Goal: Task Accomplishment & Management: Manage account settings

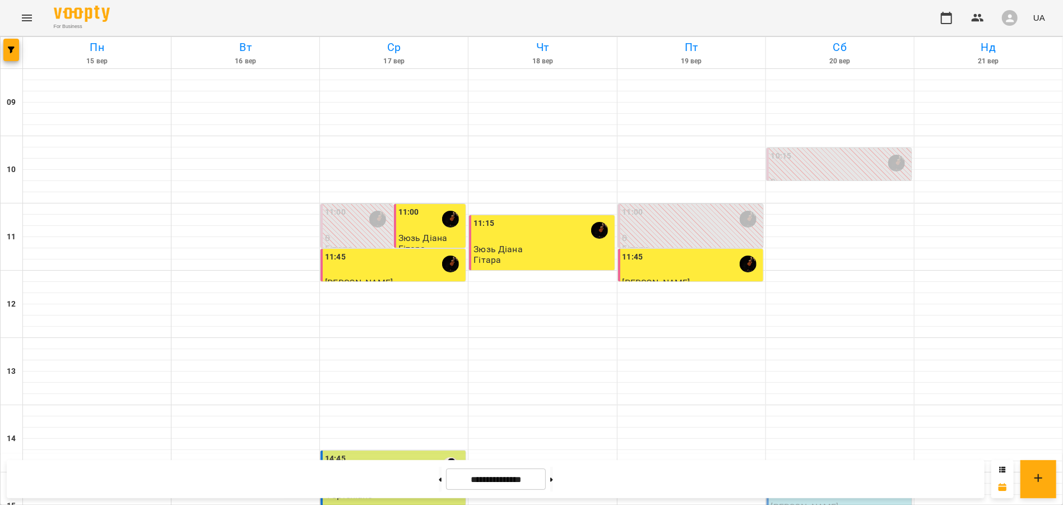
scroll to position [393, 0]
click at [19, 17] on button "Menu" at bounding box center [26, 17] width 27 height 27
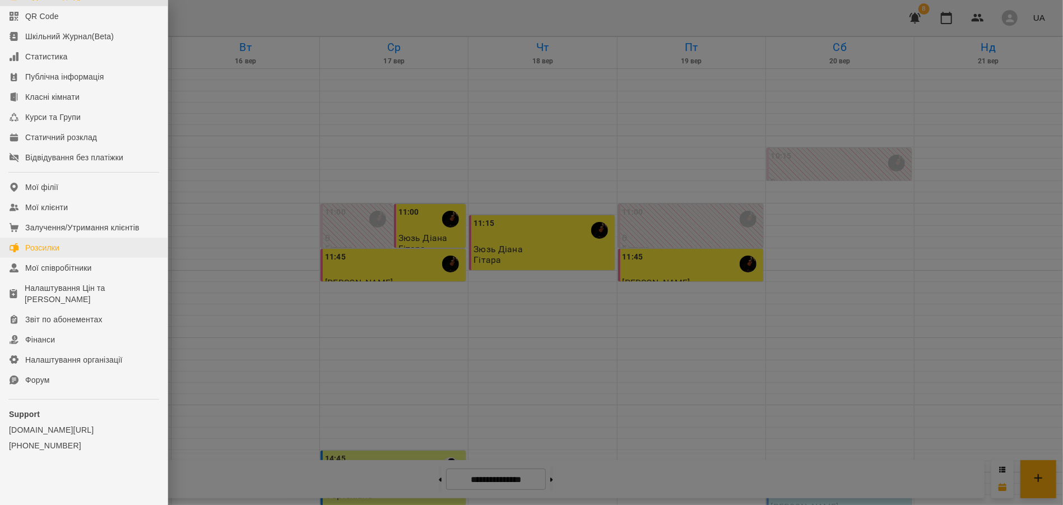
scroll to position [0, 0]
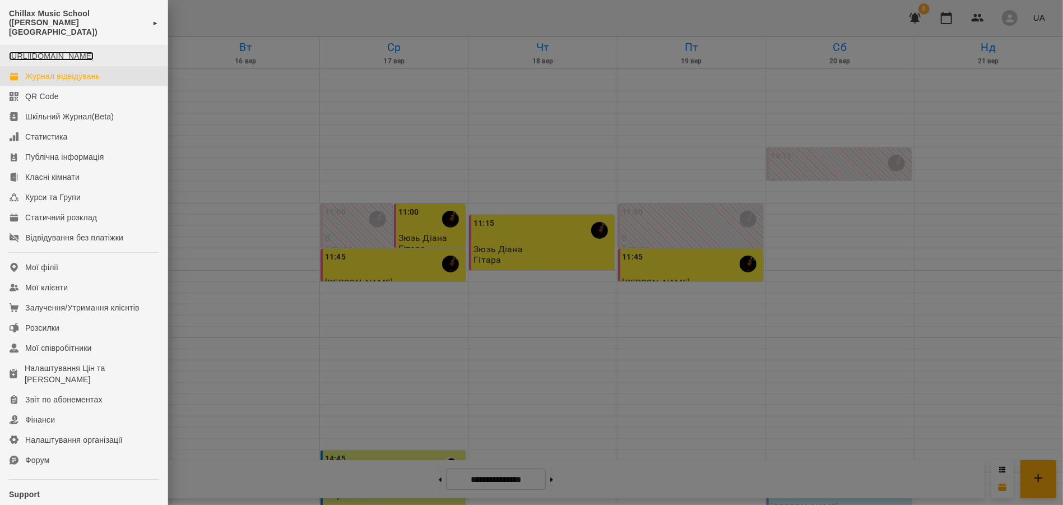
click at [58, 52] on link "[URL][DOMAIN_NAME]" at bounding box center [51, 56] width 85 height 9
click at [509, 156] on div at bounding box center [531, 252] width 1063 height 505
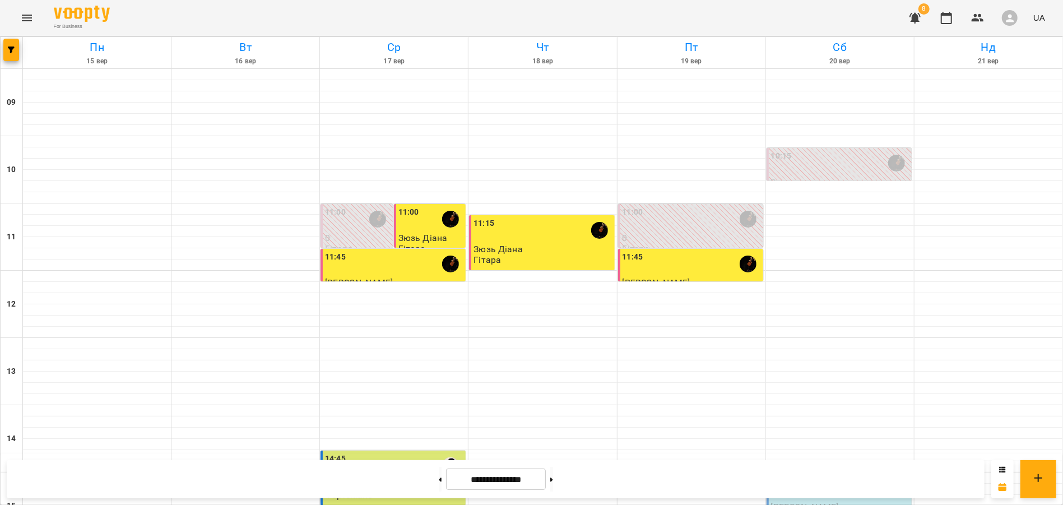
click at [918, 12] on icon "button" at bounding box center [914, 17] width 13 height 13
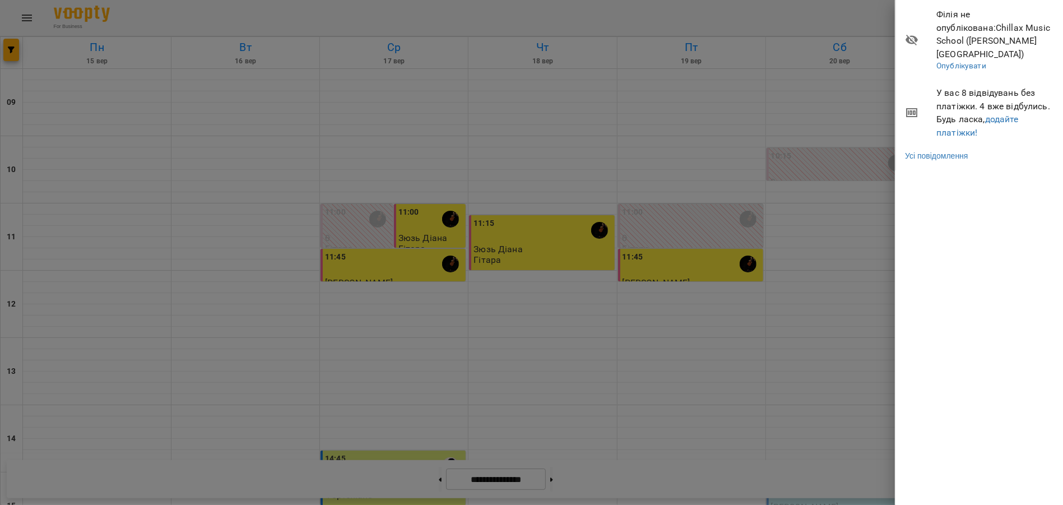
click at [765, 45] on div at bounding box center [531, 252] width 1063 height 505
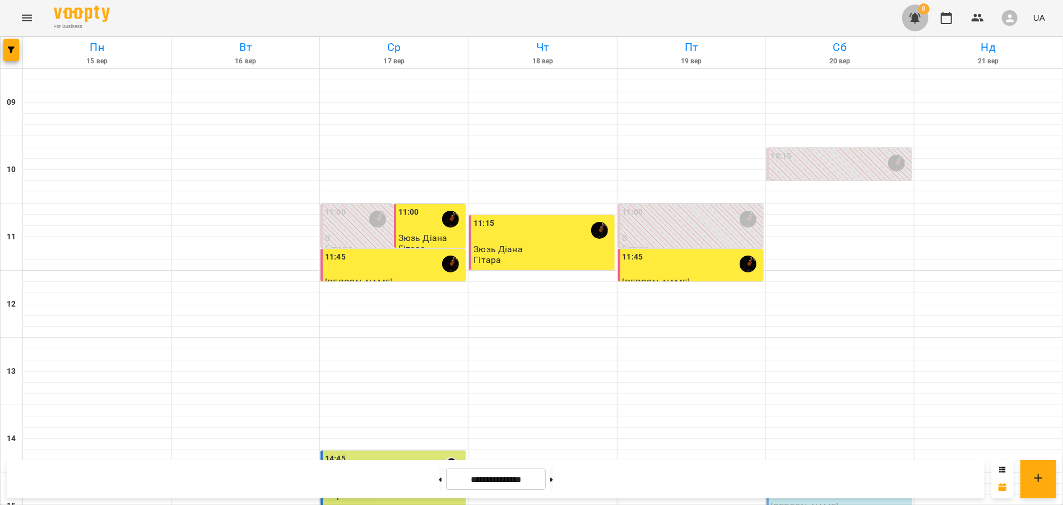
click at [920, 17] on icon "button" at bounding box center [914, 17] width 13 height 13
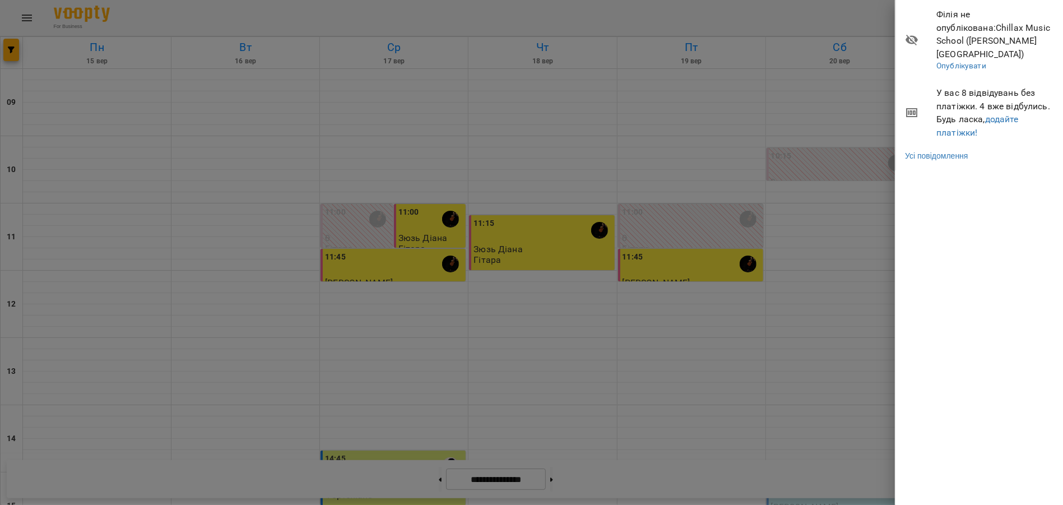
click at [658, 124] on div at bounding box center [531, 252] width 1063 height 505
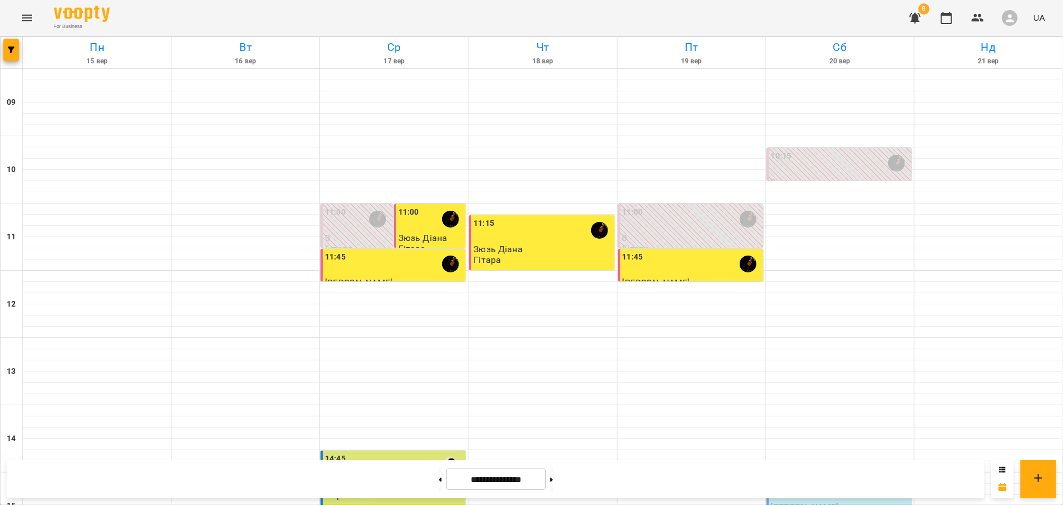
click at [30, 16] on icon "Menu" at bounding box center [26, 17] width 13 height 13
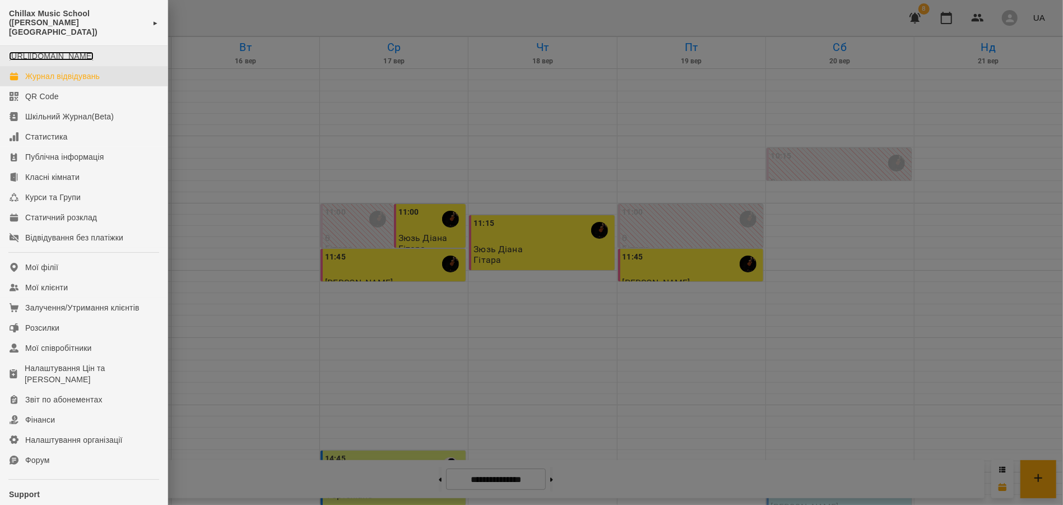
click at [52, 52] on link "[URL][DOMAIN_NAME]" at bounding box center [51, 56] width 85 height 9
click at [304, 258] on div at bounding box center [531, 252] width 1063 height 505
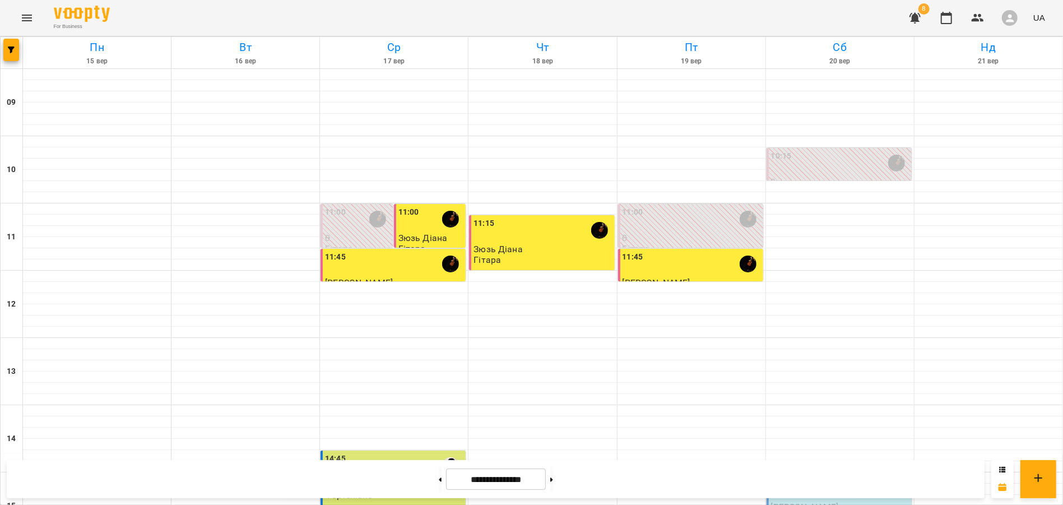
click at [22, 20] on icon "Menu" at bounding box center [27, 18] width 10 height 7
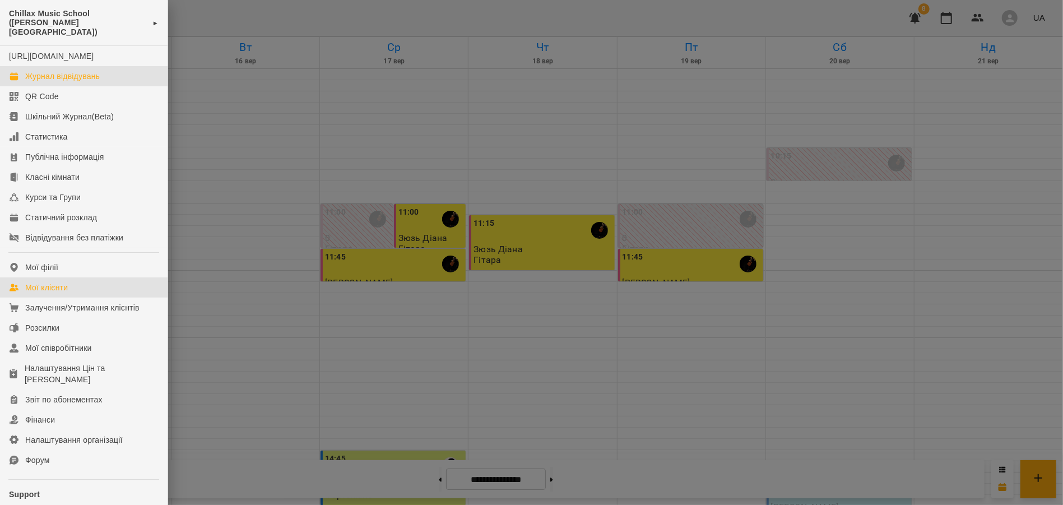
click at [59, 287] on div "Мої клієнти" at bounding box center [46, 287] width 43 height 11
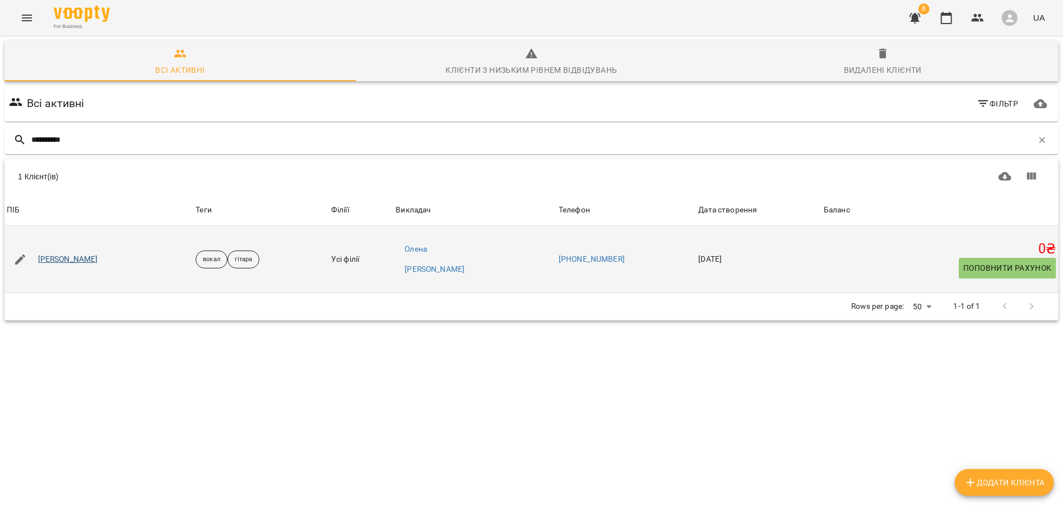
type input "**********"
click at [77, 258] on link "[PERSON_NAME]" at bounding box center [68, 259] width 60 height 11
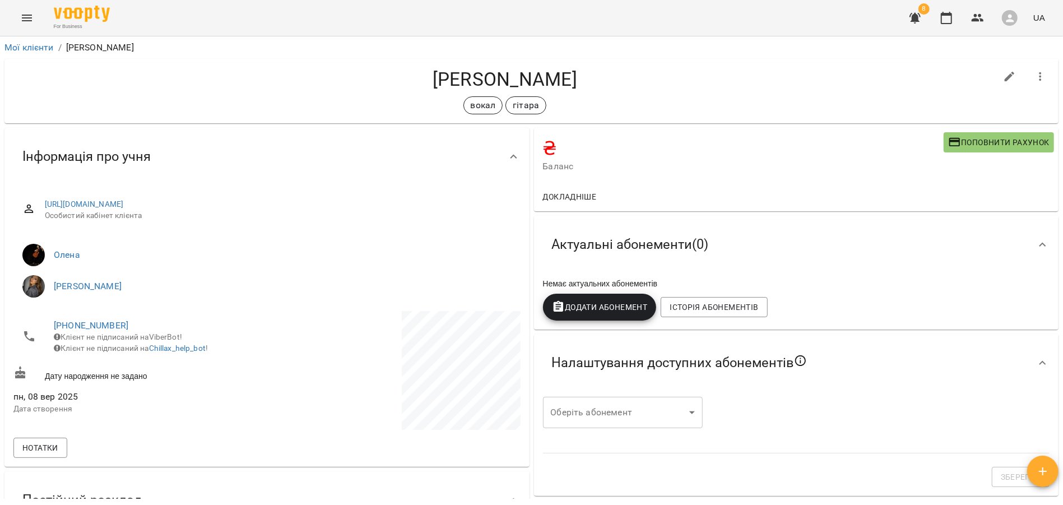
click at [1054, 476] on span "button" at bounding box center [1042, 470] width 31 height 13
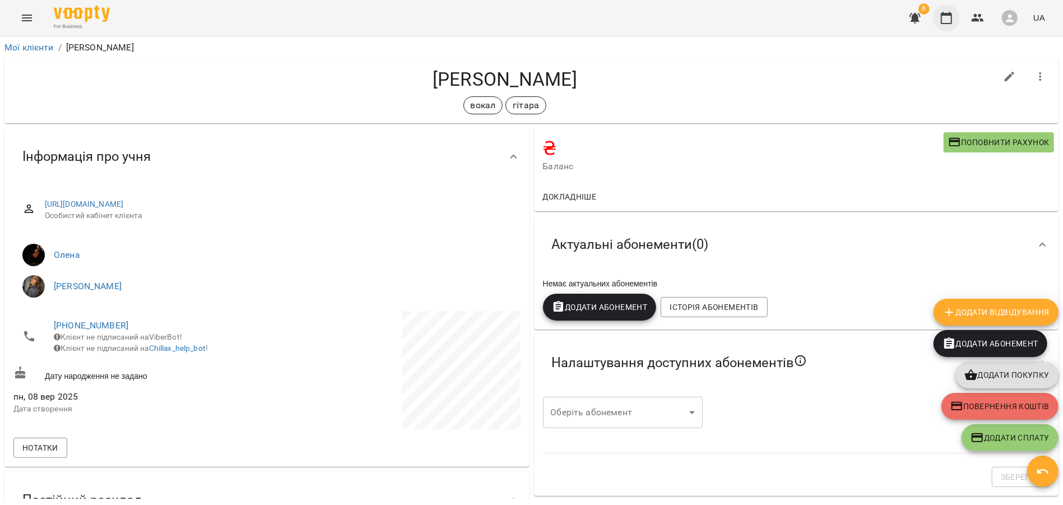
click at [947, 21] on icon "button" at bounding box center [945, 17] width 13 height 13
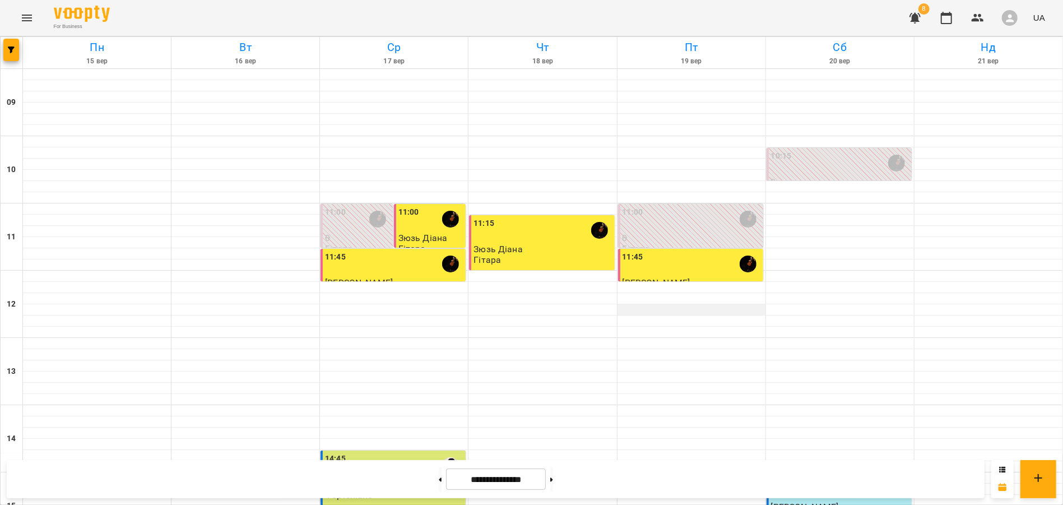
scroll to position [193, 0]
click at [18, 24] on button "Menu" at bounding box center [26, 17] width 27 height 27
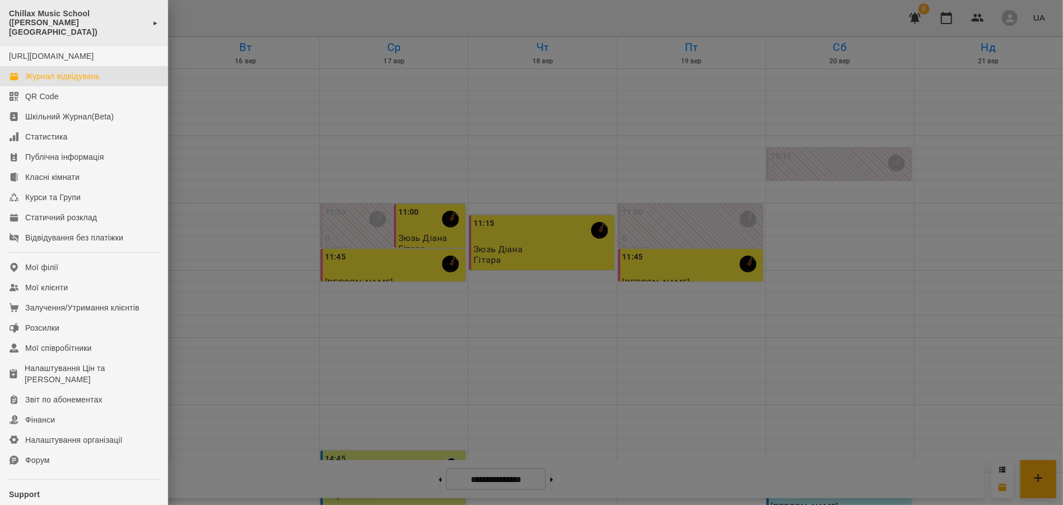
click at [123, 19] on span "Chillax Music School ([PERSON_NAME][GEOGRAPHIC_DATA])" at bounding box center [78, 22] width 138 height 27
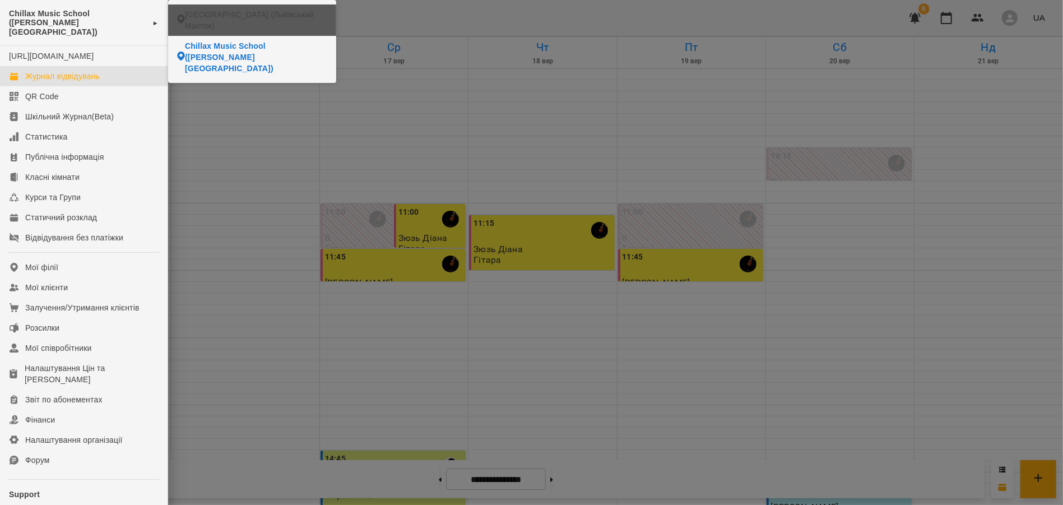
click at [215, 26] on span "[GEOGRAPHIC_DATA] (Львівський Маєток)" at bounding box center [256, 20] width 142 height 22
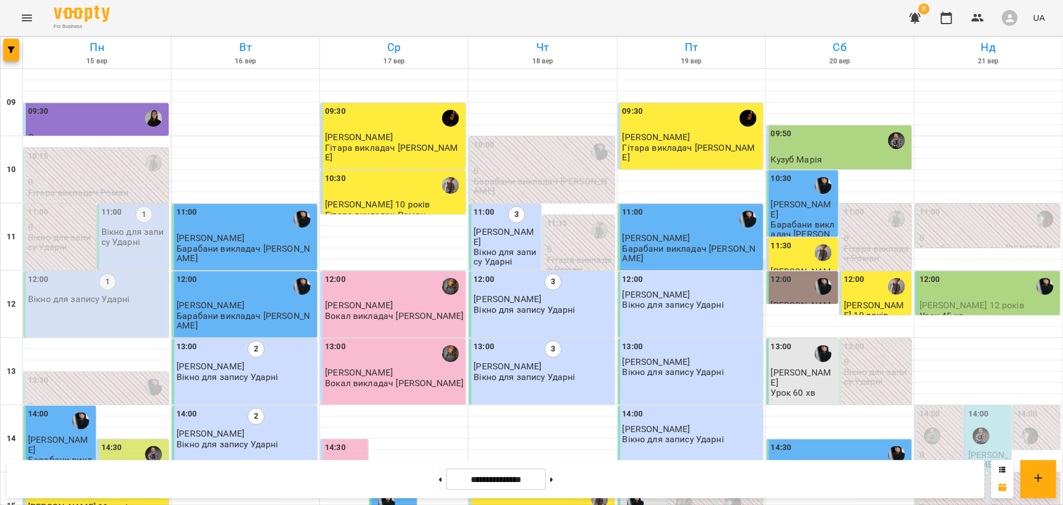
scroll to position [258, 0]
click at [553, 477] on button at bounding box center [551, 479] width 3 height 25
type input "**********"
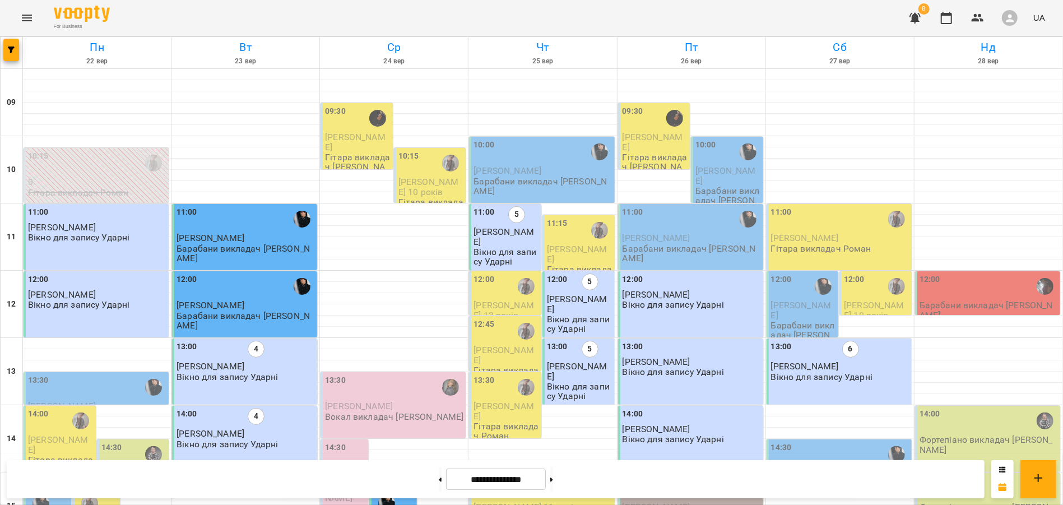
scroll to position [357, 0]
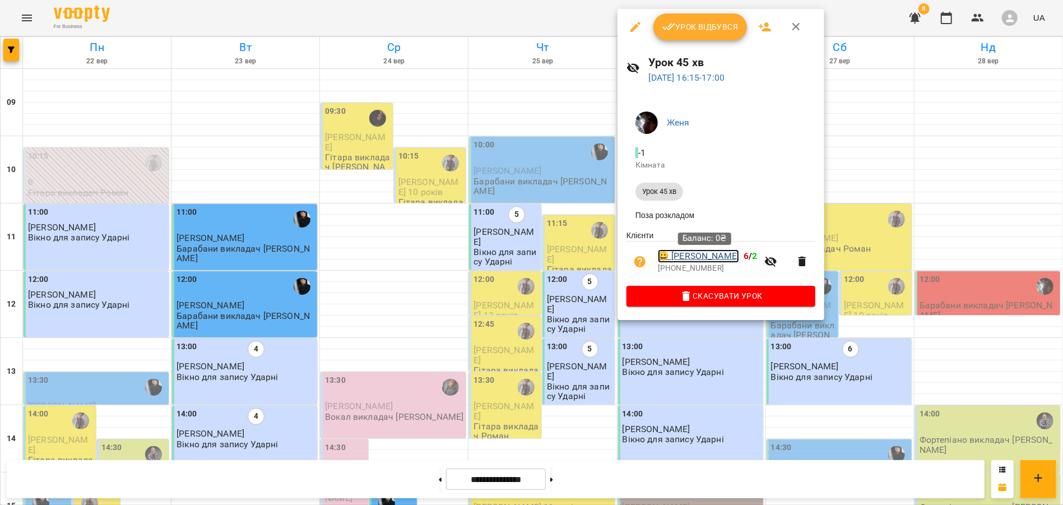
click at [723, 260] on link "😀 [PERSON_NAME]" at bounding box center [698, 255] width 81 height 13
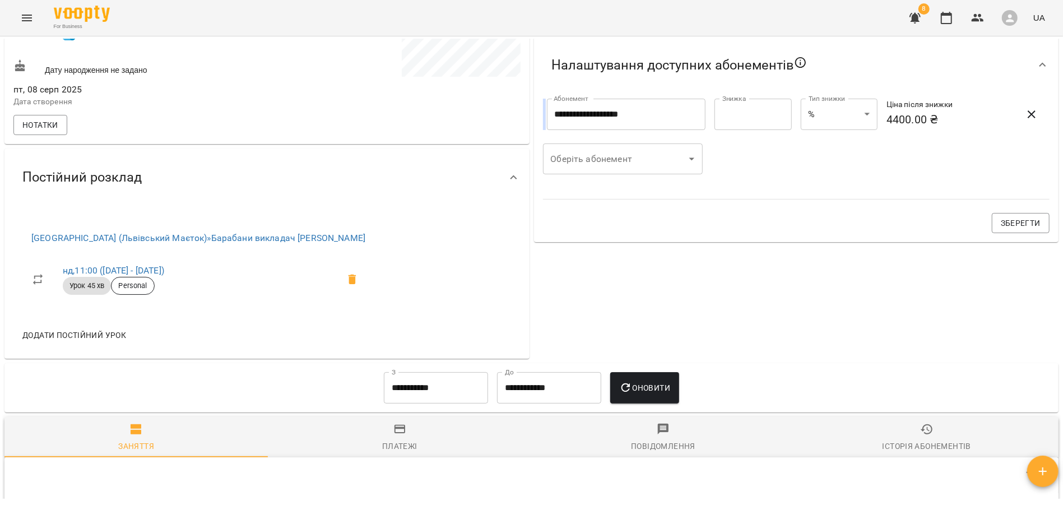
scroll to position [378, 0]
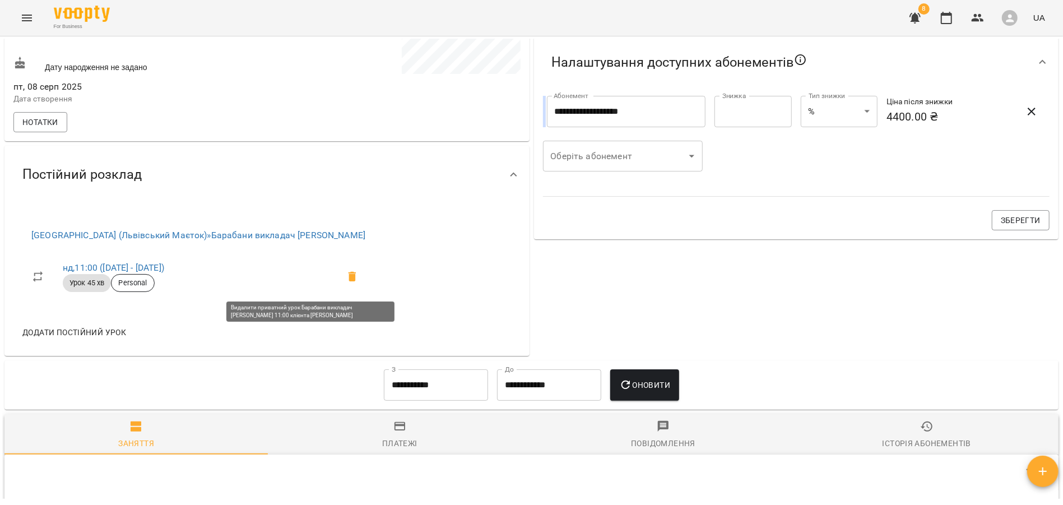
click at [348, 281] on icon at bounding box center [352, 276] width 8 height 10
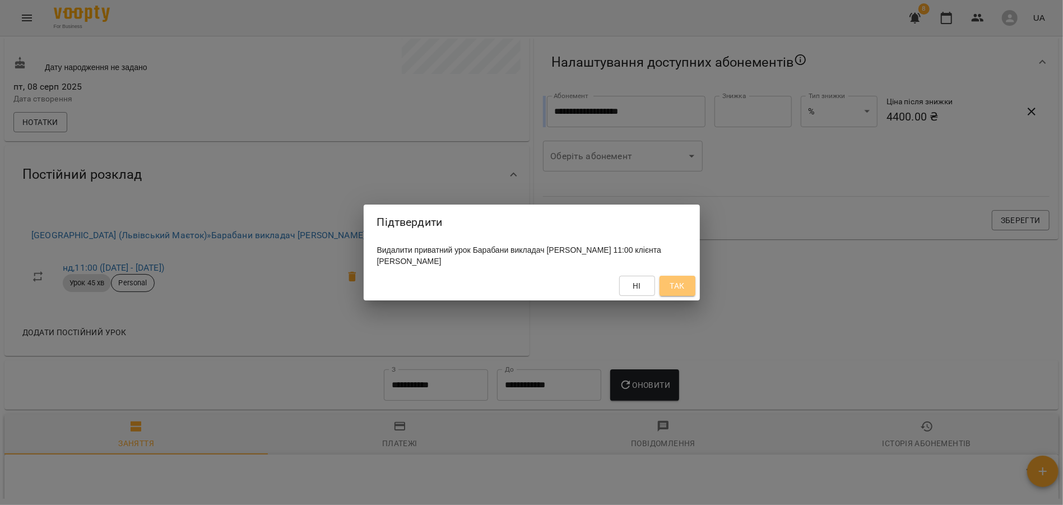
click at [675, 285] on span "Так" at bounding box center [676, 285] width 15 height 13
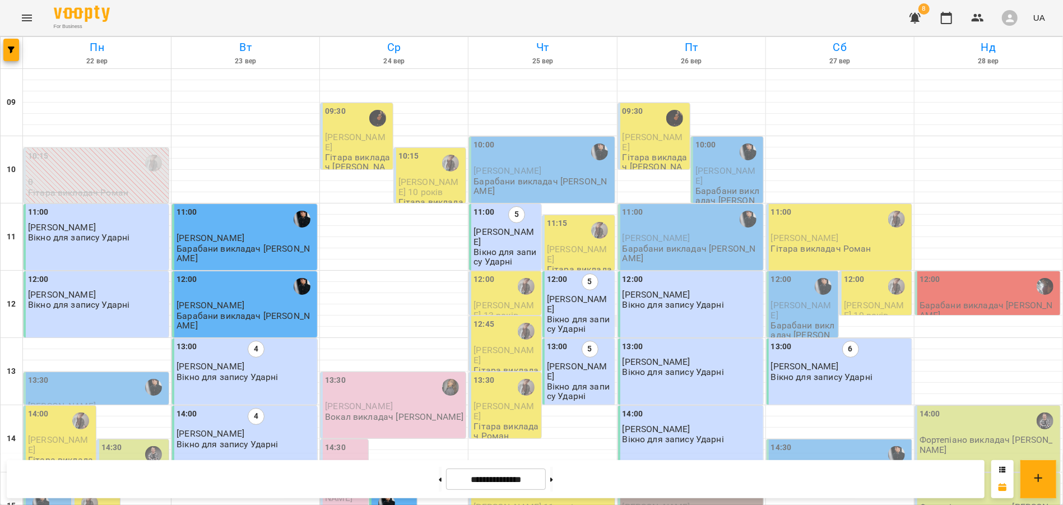
scroll to position [292, 0]
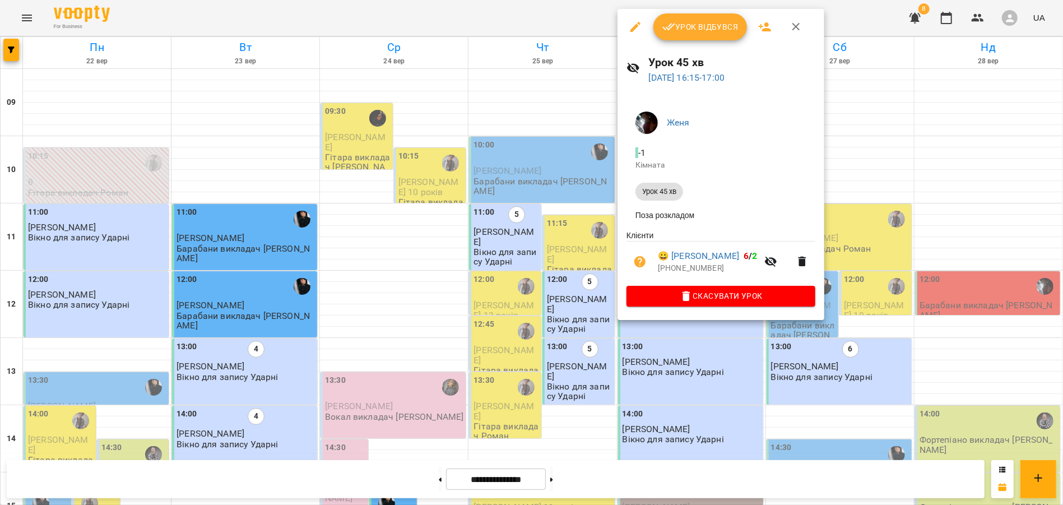
click at [702, 301] on span "Скасувати Урок" at bounding box center [720, 295] width 171 height 13
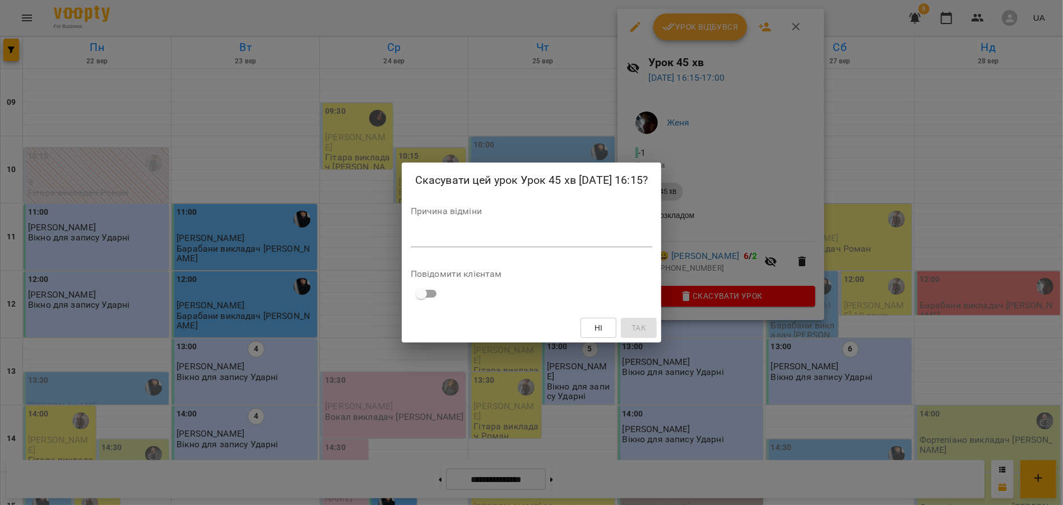
click at [450, 236] on textarea at bounding box center [531, 237] width 241 height 11
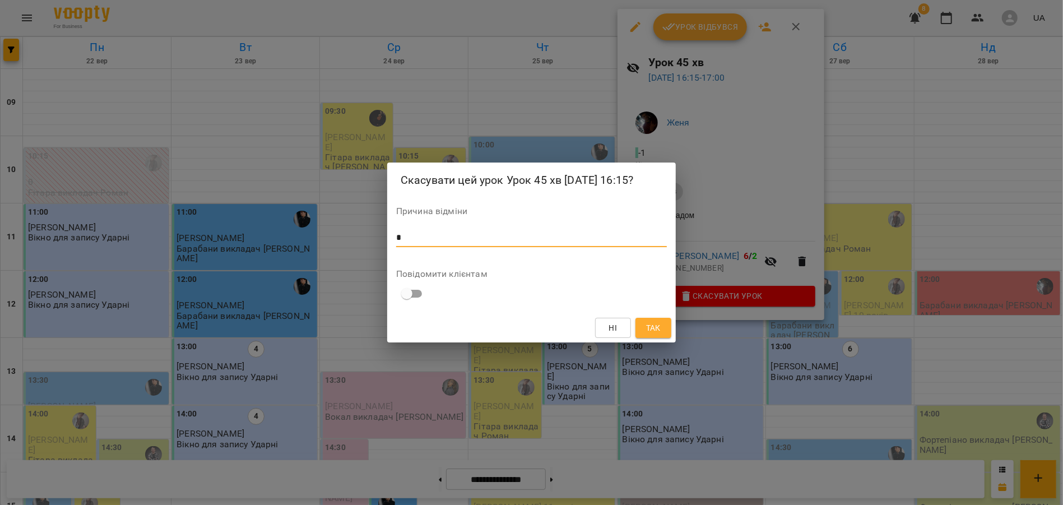
type textarea "*"
click at [643, 333] on button "Так" at bounding box center [653, 328] width 36 height 20
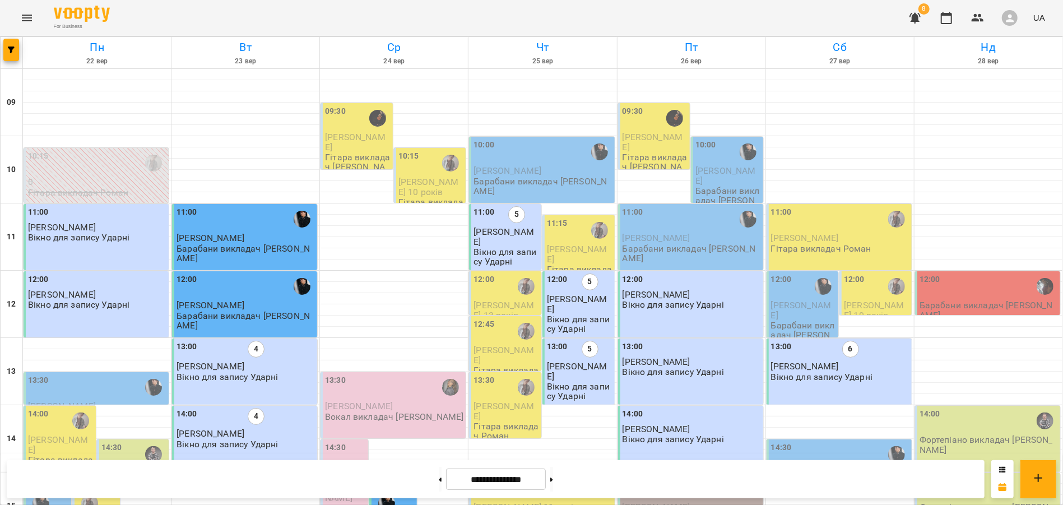
scroll to position [487, 0]
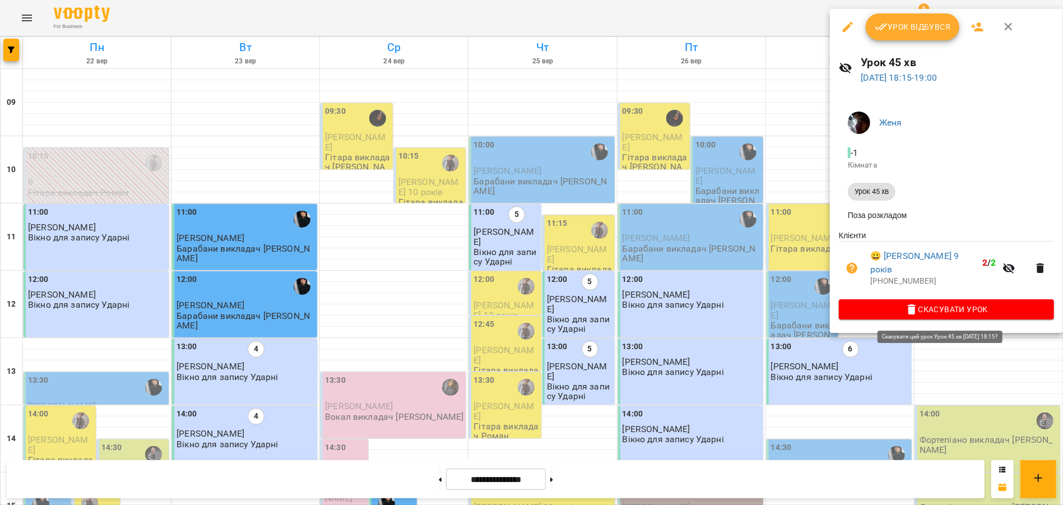
click at [932, 310] on span "Скасувати Урок" at bounding box center [946, 309] width 197 height 13
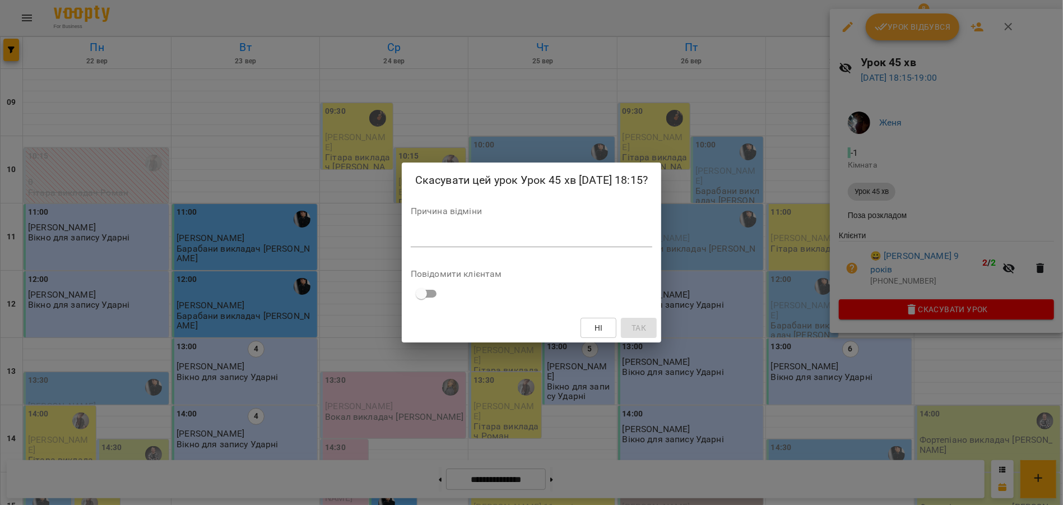
click at [431, 240] on textarea at bounding box center [531, 237] width 241 height 11
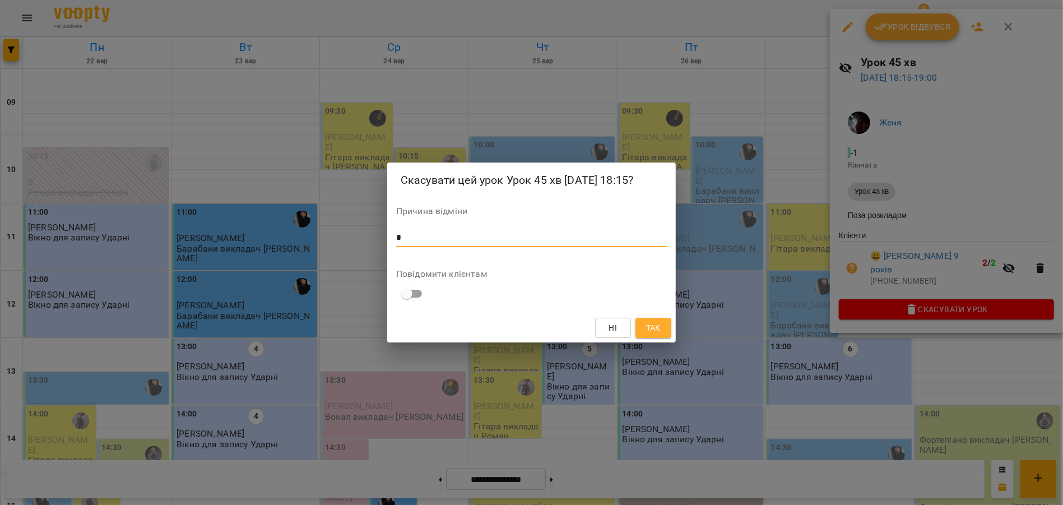
type textarea "*"
click at [650, 331] on span "Так" at bounding box center [653, 327] width 15 height 13
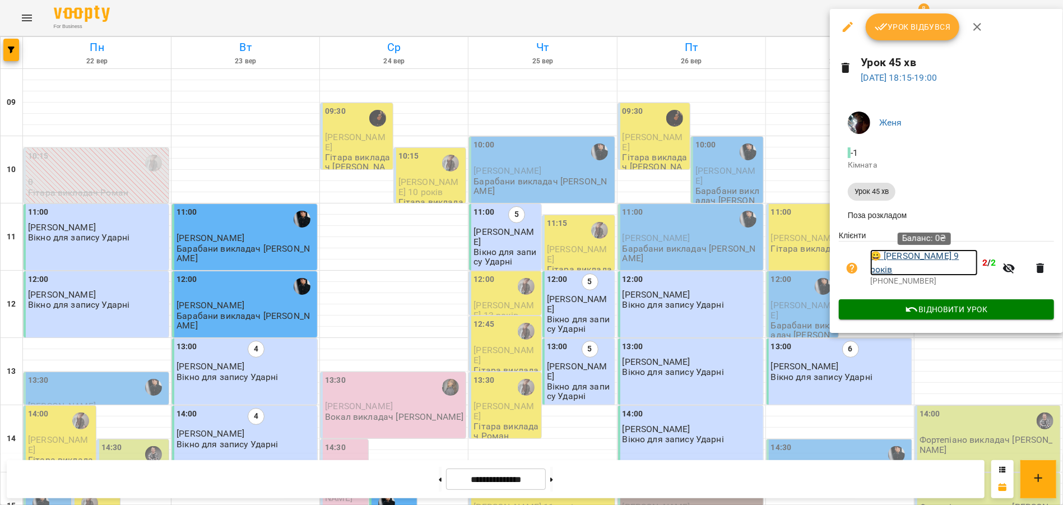
click at [927, 260] on link "😀 [PERSON_NAME] 9 років" at bounding box center [924, 262] width 108 height 26
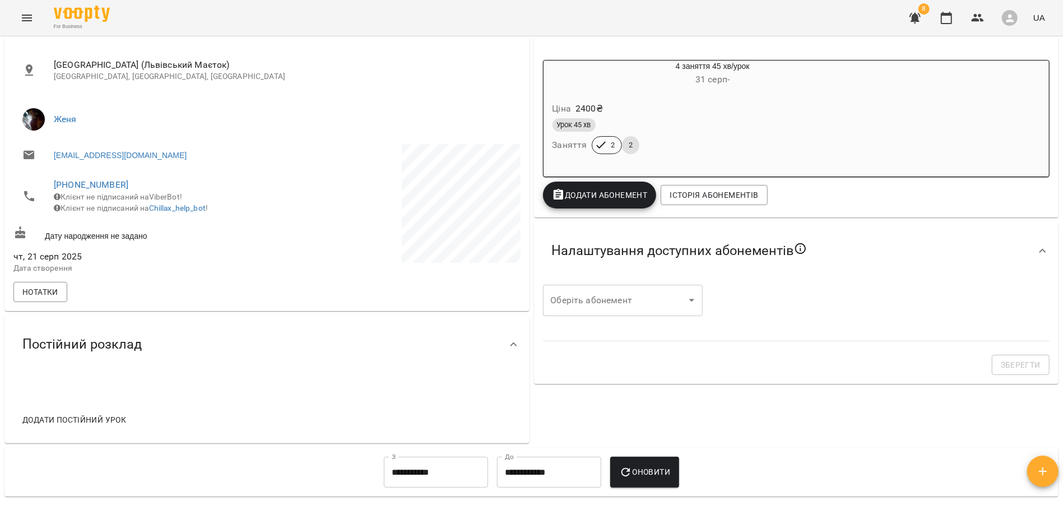
scroll to position [102, 0]
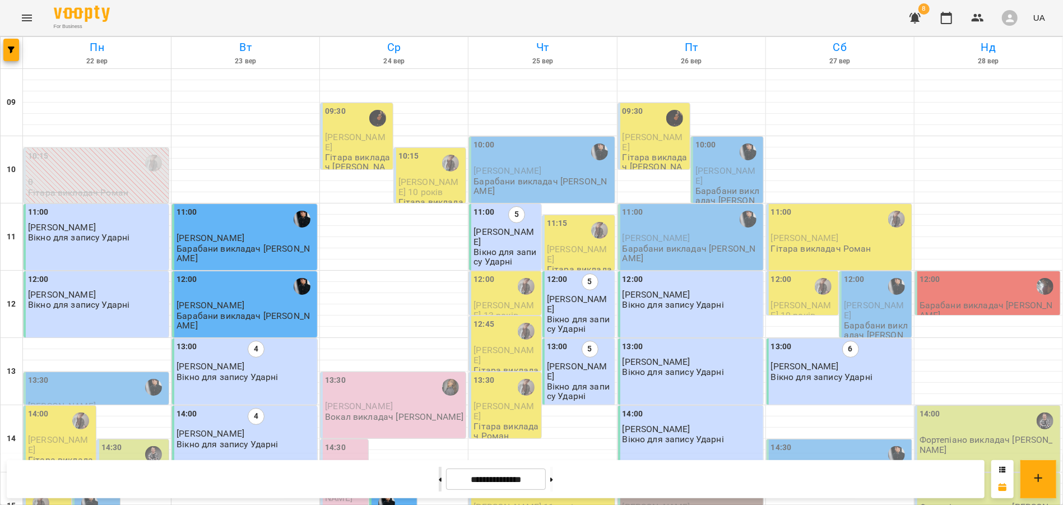
click at [439, 478] on button at bounding box center [440, 479] width 3 height 25
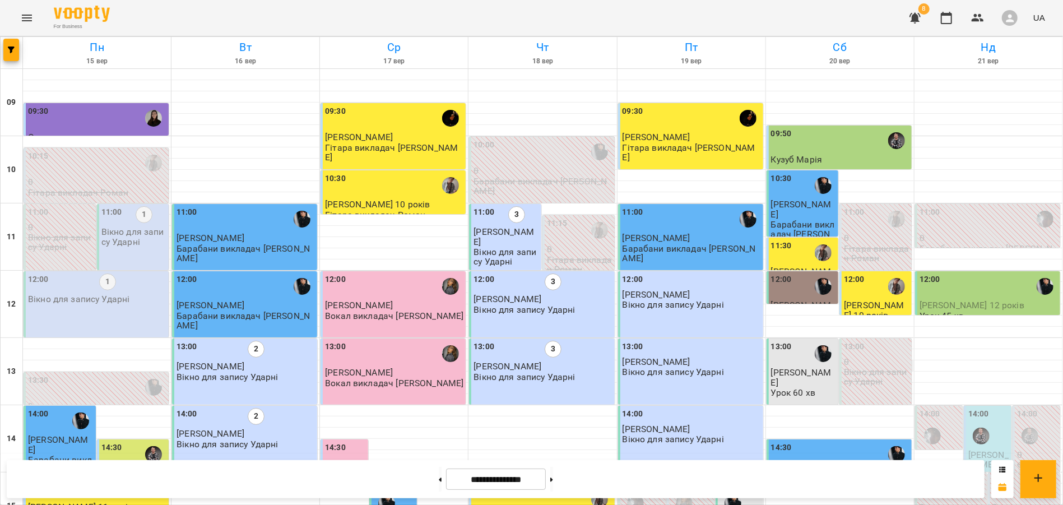
scroll to position [487, 0]
click at [553, 477] on button at bounding box center [551, 479] width 3 height 25
type input "**********"
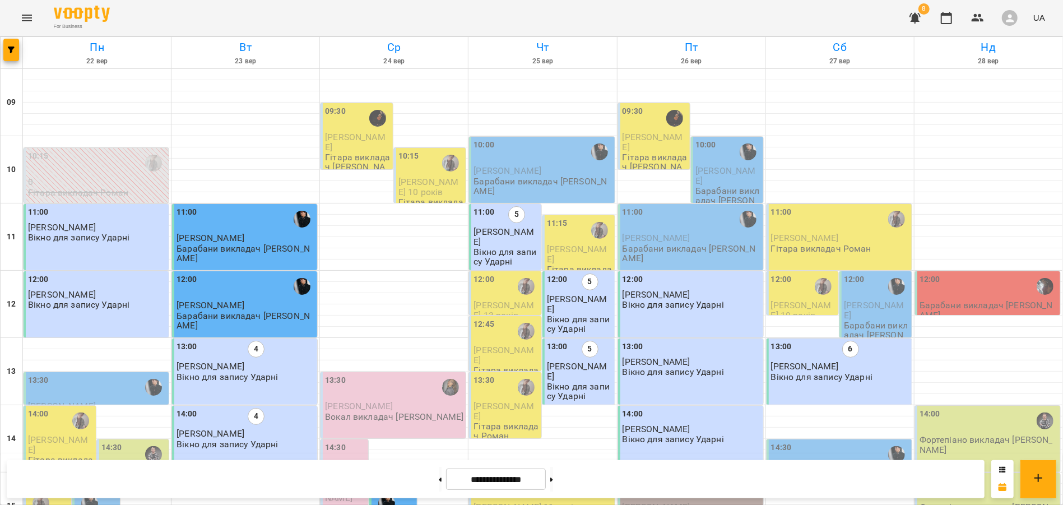
scroll to position [383, 0]
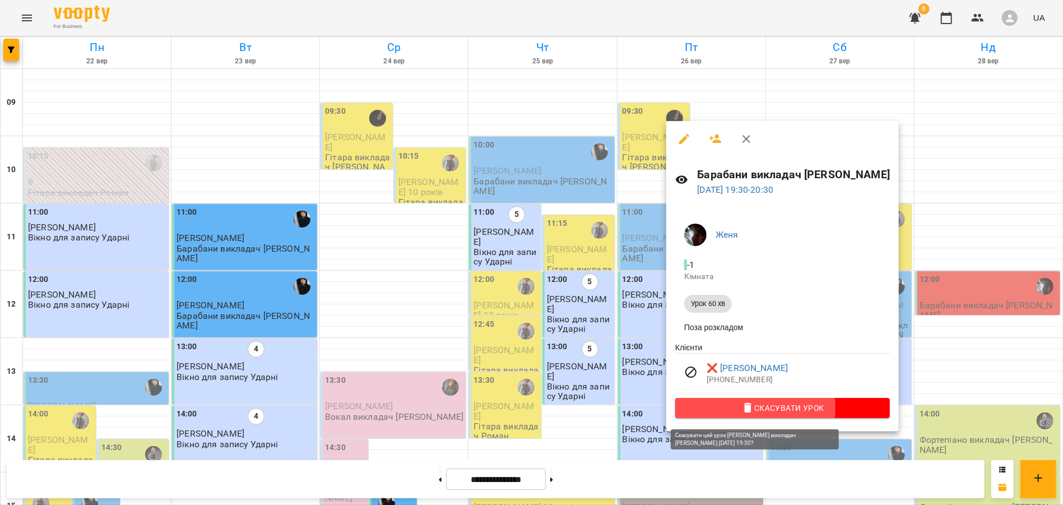
click at [700, 411] on span "Скасувати Урок" at bounding box center [782, 407] width 197 height 13
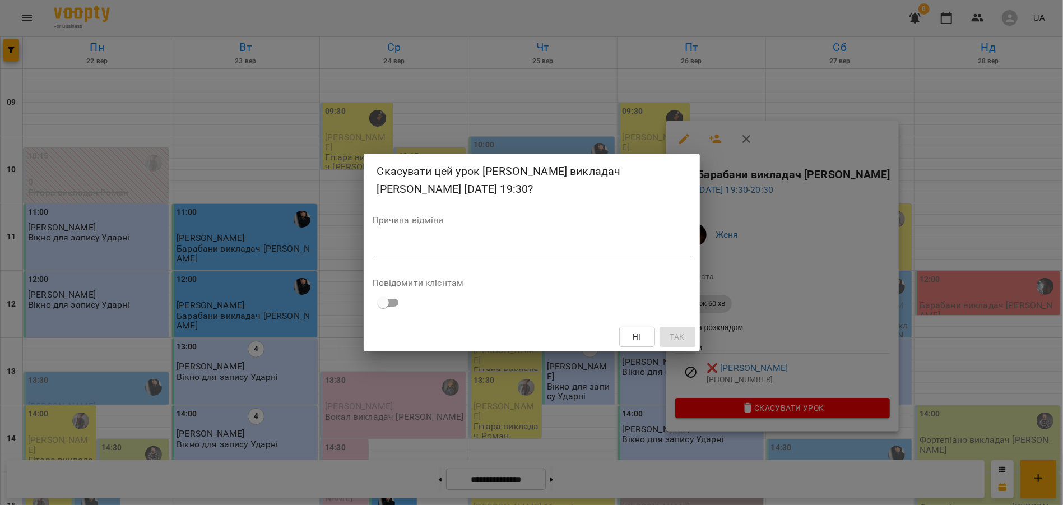
click at [420, 242] on textarea at bounding box center [532, 246] width 318 height 11
type textarea "*"
click at [688, 329] on button "Так" at bounding box center [677, 337] width 36 height 20
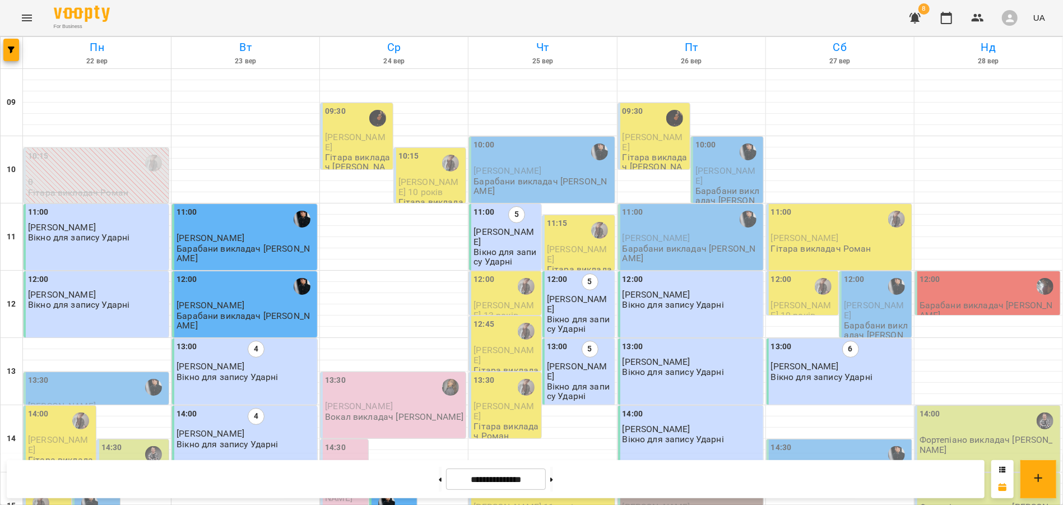
scroll to position [132, 0]
click at [685, 475] on div "15:00" at bounding box center [691, 488] width 138 height 26
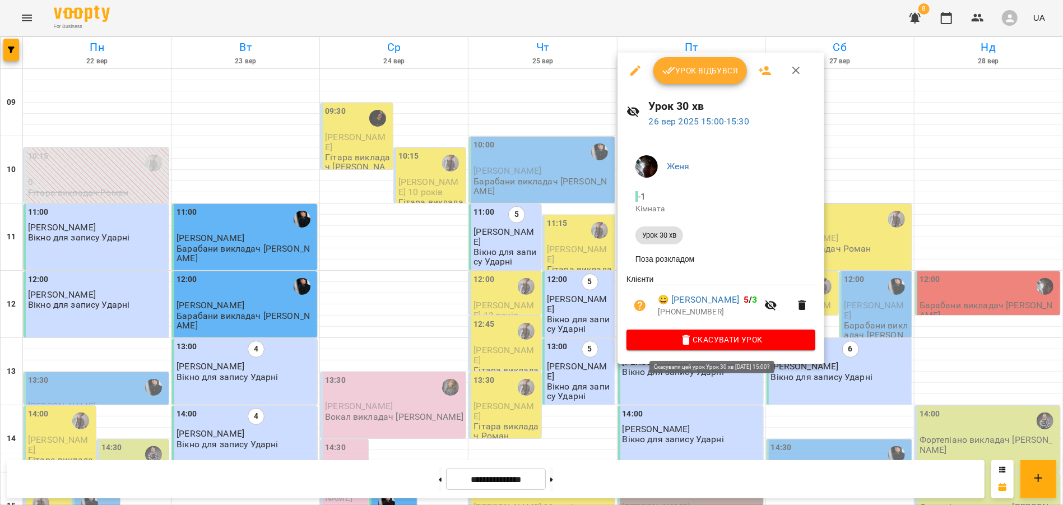
click at [686, 345] on icon "button" at bounding box center [686, 340] width 8 height 10
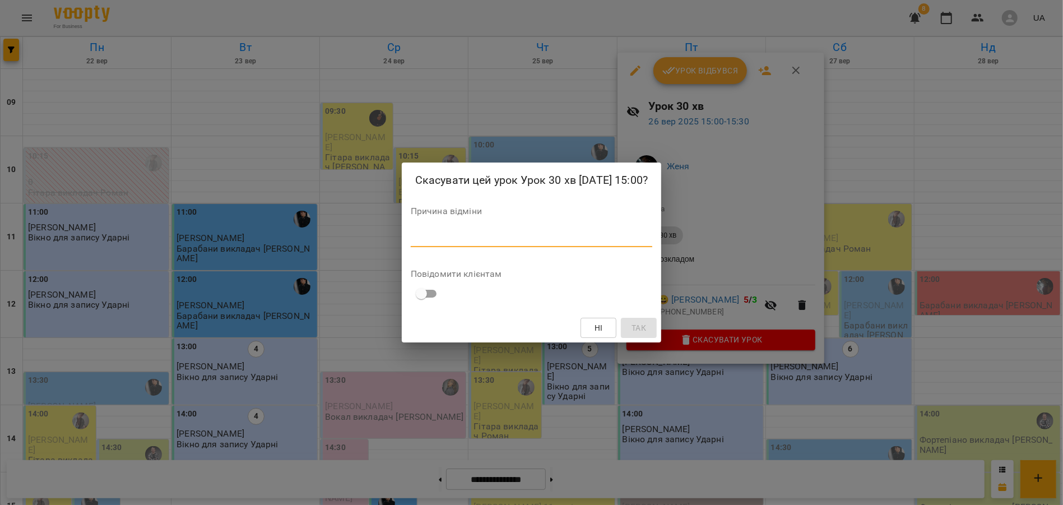
click at [469, 241] on textarea at bounding box center [531, 237] width 241 height 11
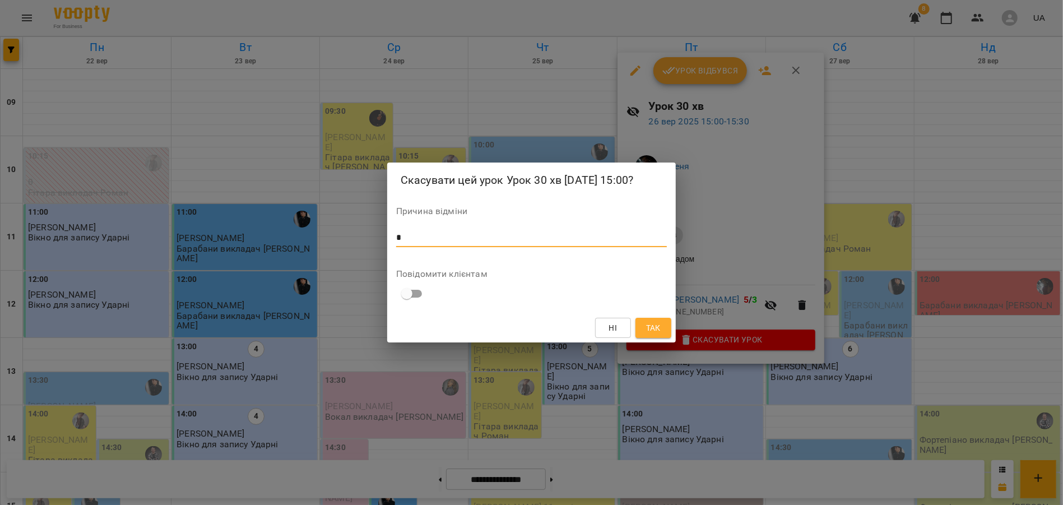
type textarea "*"
click at [655, 325] on span "Так" at bounding box center [653, 327] width 15 height 13
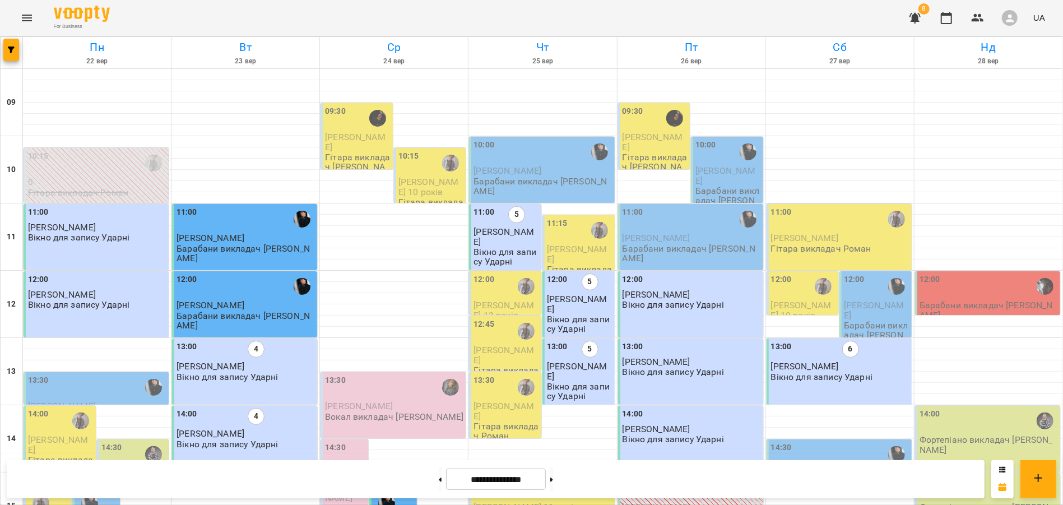
scroll to position [26, 0]
click at [553, 467] on button at bounding box center [551, 479] width 3 height 25
type input "**********"
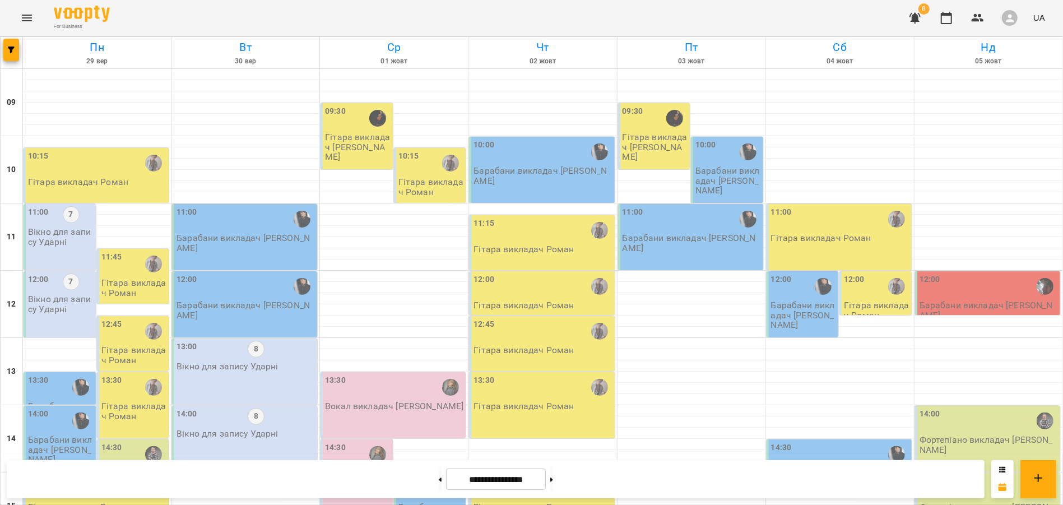
scroll to position [341, 0]
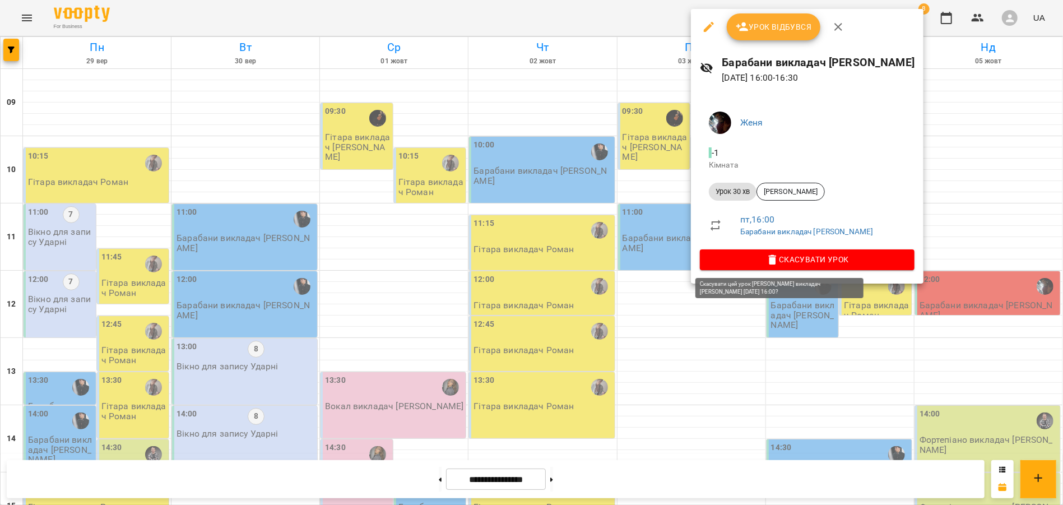
click at [727, 265] on span "Скасувати Урок" at bounding box center [807, 259] width 197 height 13
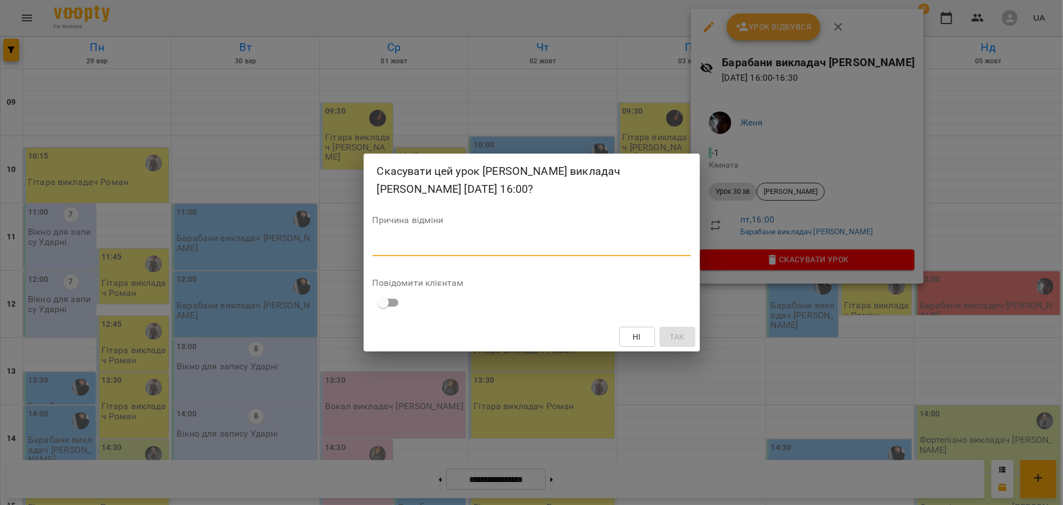
click at [502, 247] on textarea at bounding box center [532, 246] width 318 height 11
type textarea "*"
click at [666, 342] on button "Так" at bounding box center [677, 337] width 36 height 20
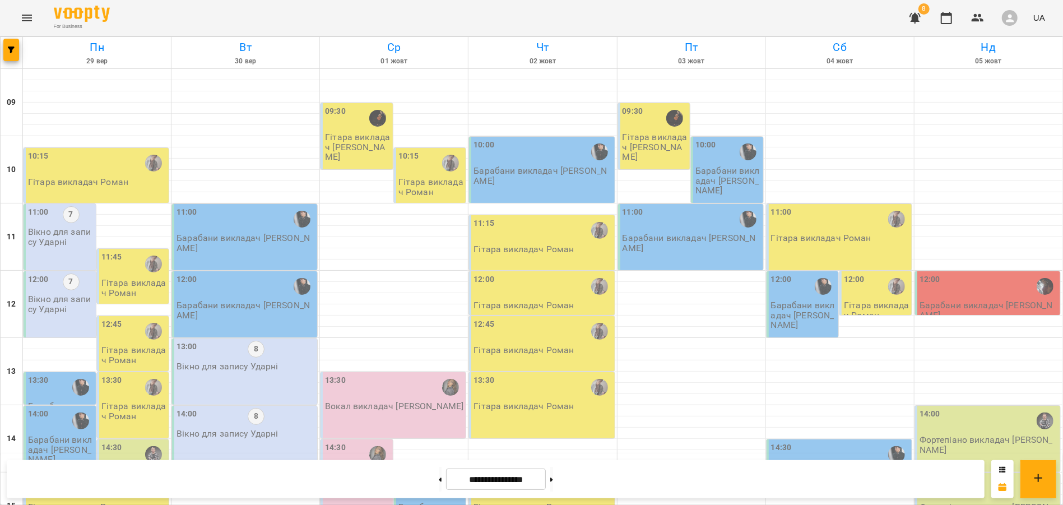
scroll to position [487, 0]
click at [553, 482] on button at bounding box center [551, 479] width 3 height 25
type input "**********"
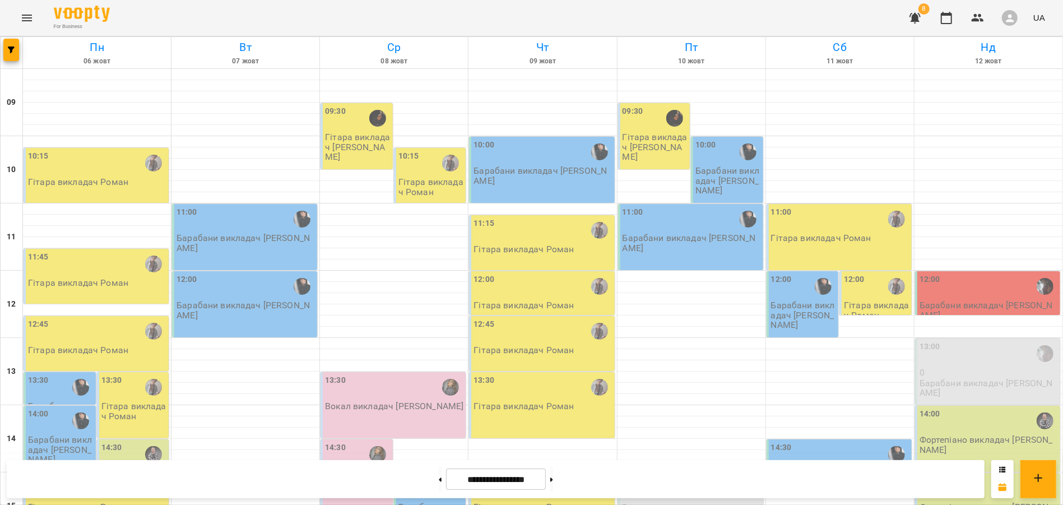
scroll to position [235, 0]
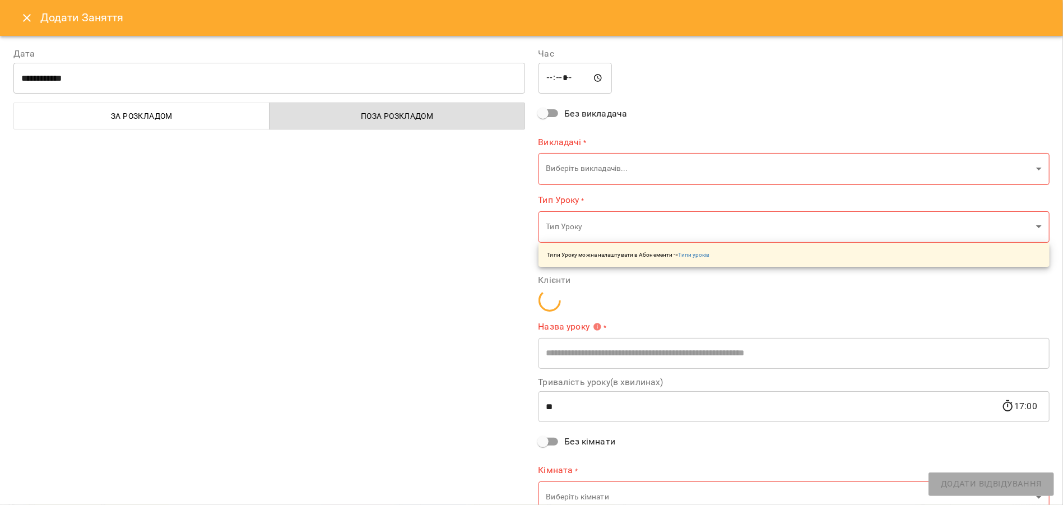
type input "**********"
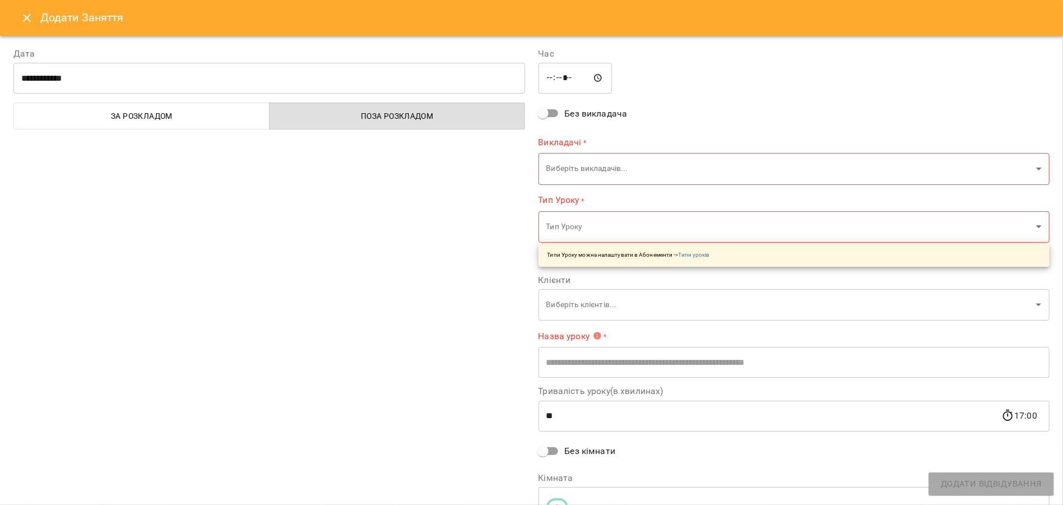
click at [29, 27] on button "Close" at bounding box center [26, 17] width 27 height 27
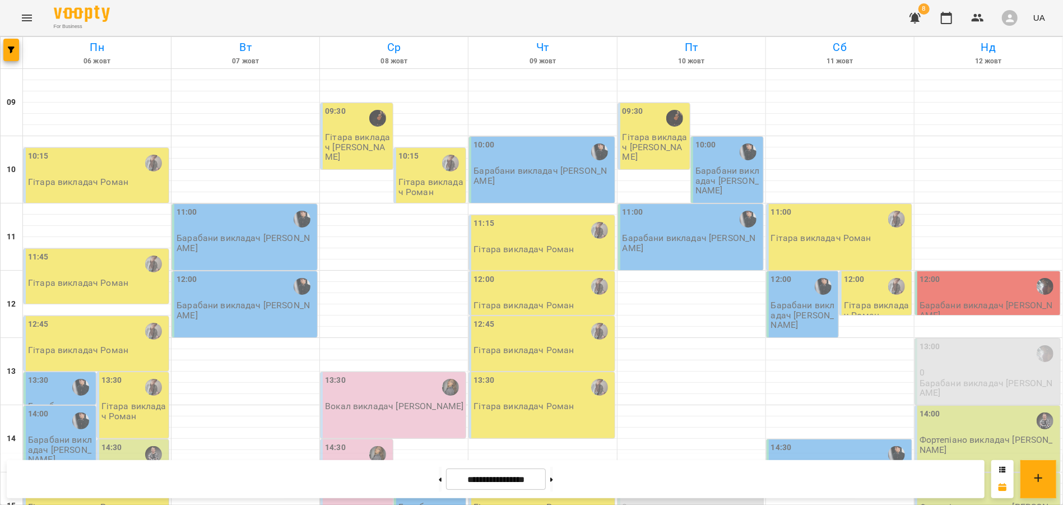
click at [681, 502] on p "0" at bounding box center [691, 507] width 138 height 10
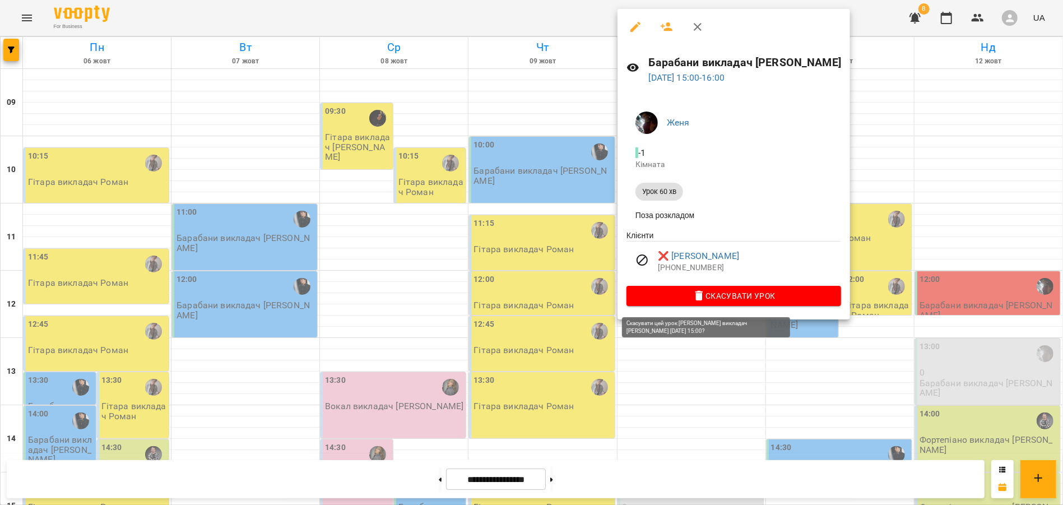
click at [700, 295] on span "Скасувати Урок" at bounding box center [733, 295] width 197 height 13
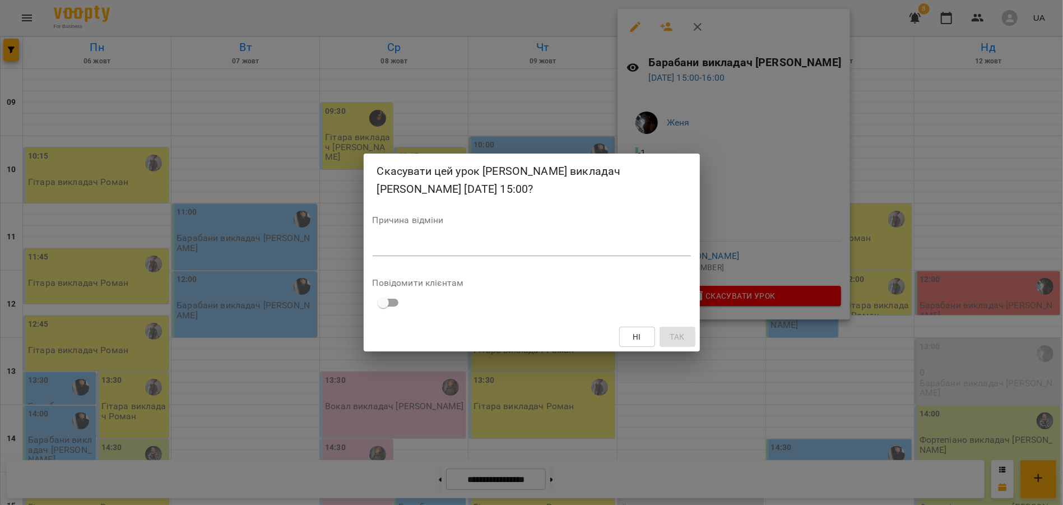
click at [428, 244] on textarea at bounding box center [532, 246] width 318 height 11
type textarea "*"
click at [683, 332] on span "Так" at bounding box center [676, 336] width 15 height 13
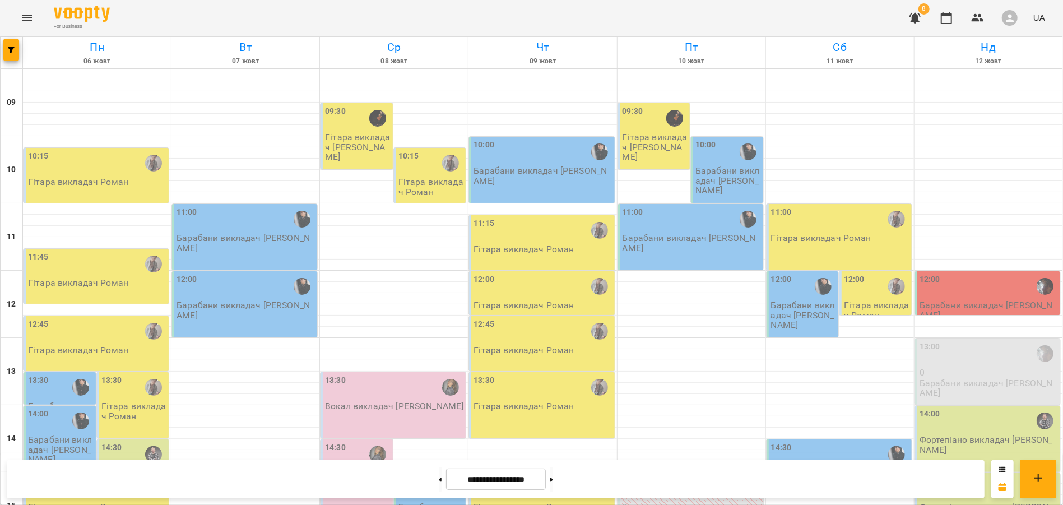
scroll to position [0, 0]
click at [975, 300] on p "Барабани викладач [PERSON_NAME]" at bounding box center [988, 310] width 138 height 20
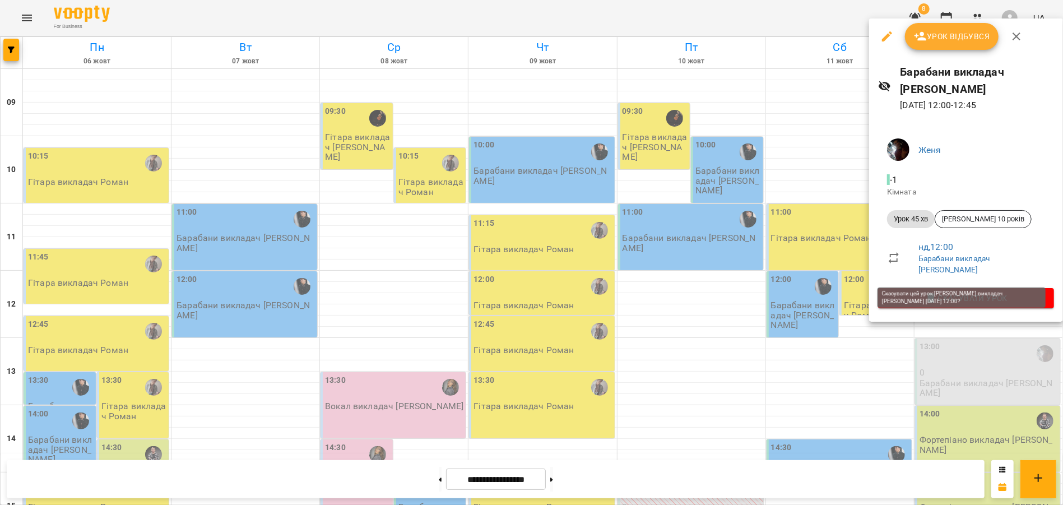
click at [976, 291] on span "Скасувати Урок" at bounding box center [966, 297] width 158 height 13
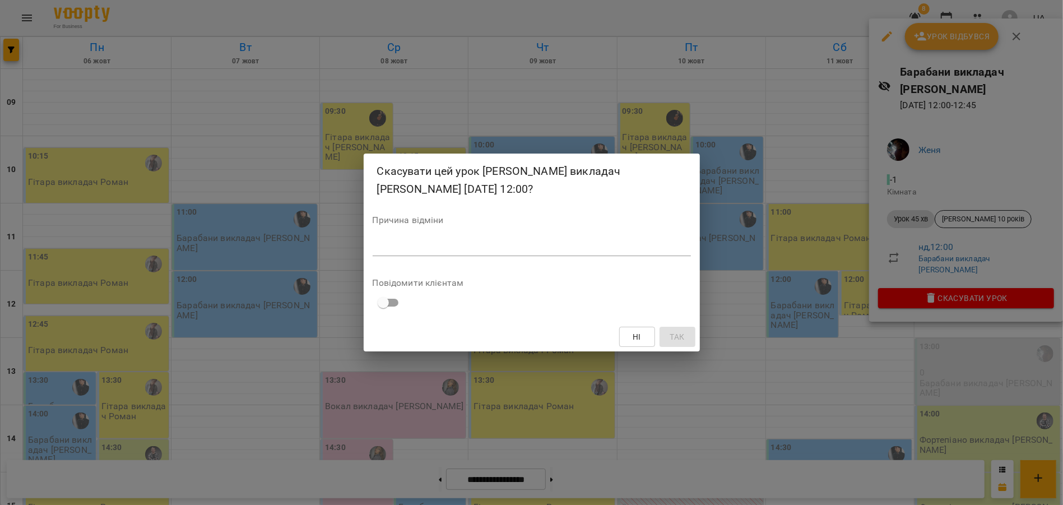
click at [575, 247] on textarea at bounding box center [532, 246] width 318 height 11
click at [624, 329] on button "Ні" at bounding box center [637, 337] width 36 height 20
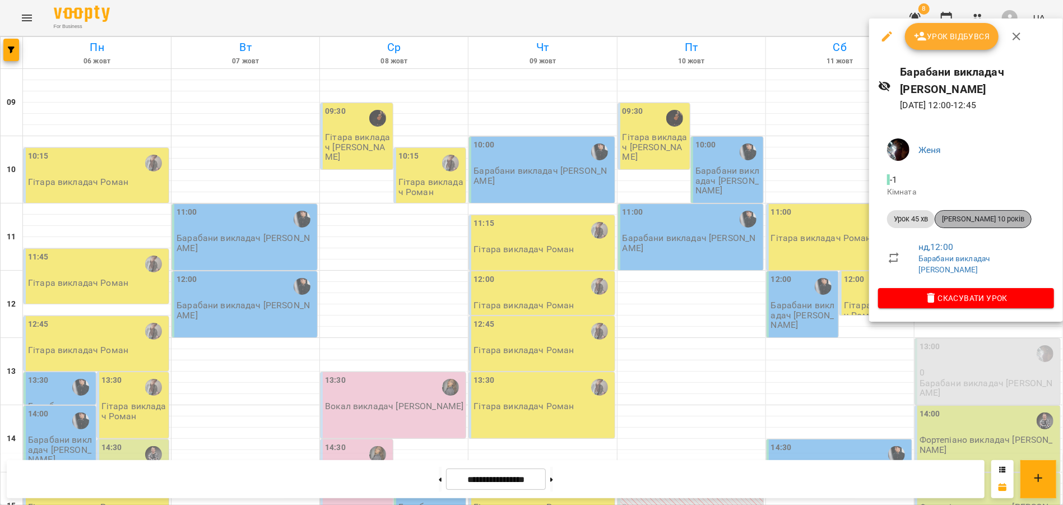
click at [976, 214] on span "[PERSON_NAME] 10 років" at bounding box center [983, 219] width 96 height 10
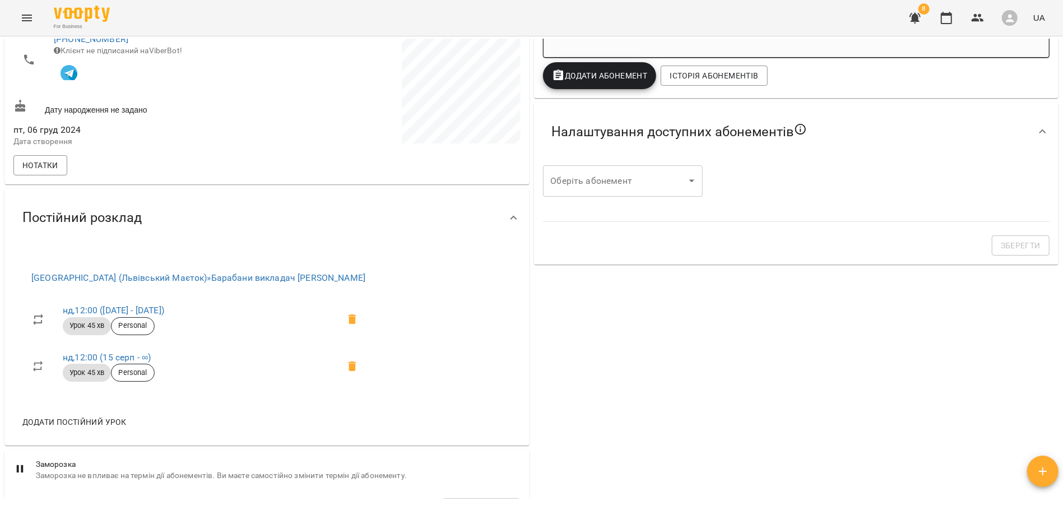
scroll to position [313, 0]
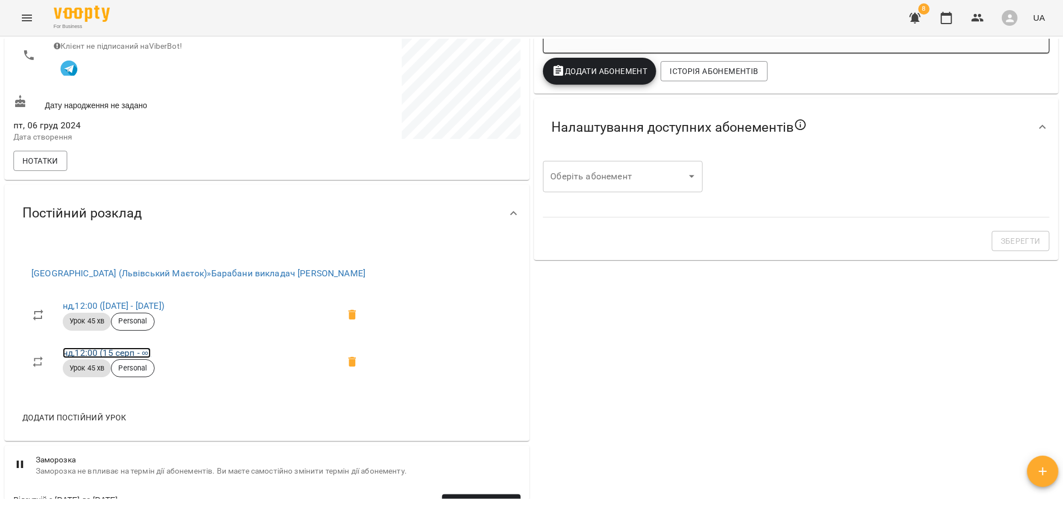
click at [125, 356] on link "нд , 12:00 ([DATE] - ∞)" at bounding box center [107, 352] width 88 height 11
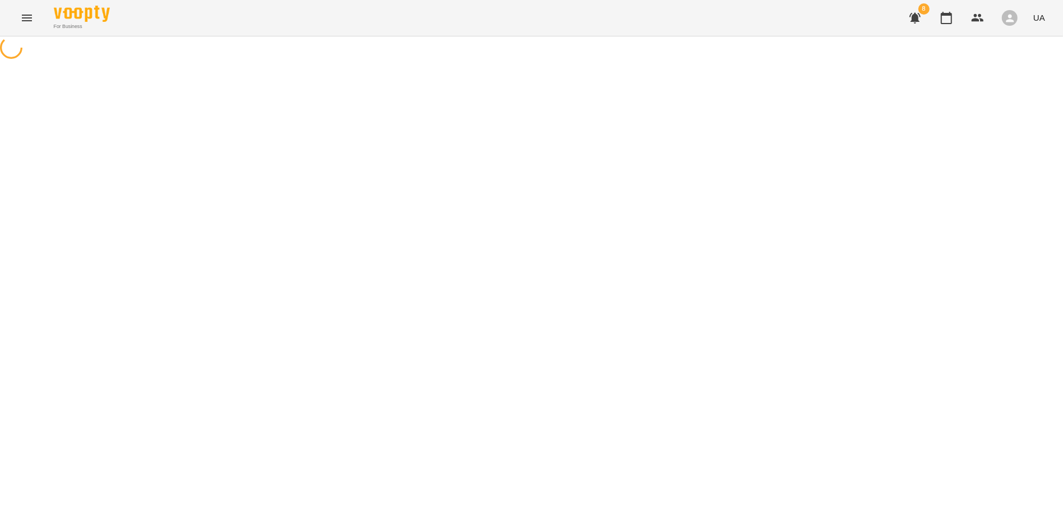
select select "*"
select select "**********"
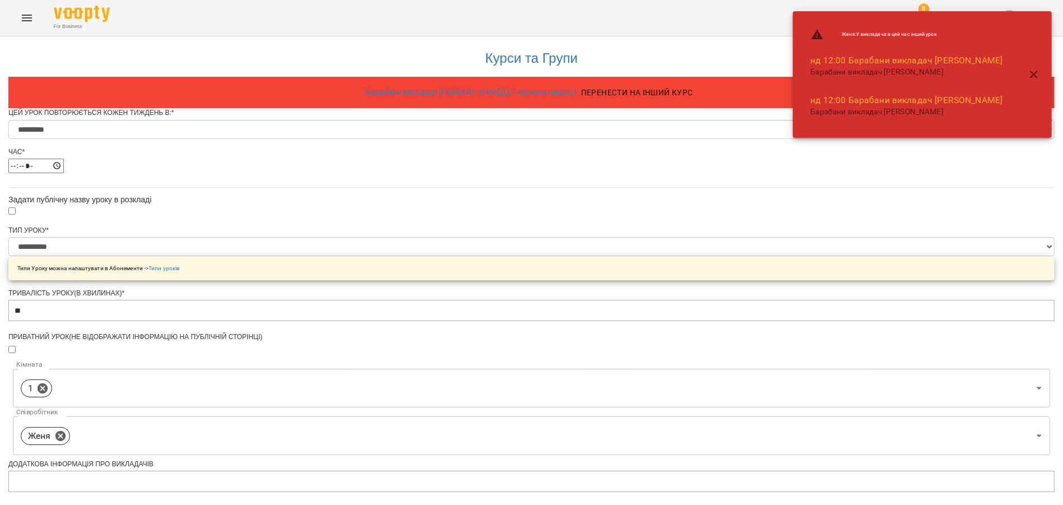
scroll to position [402, 0]
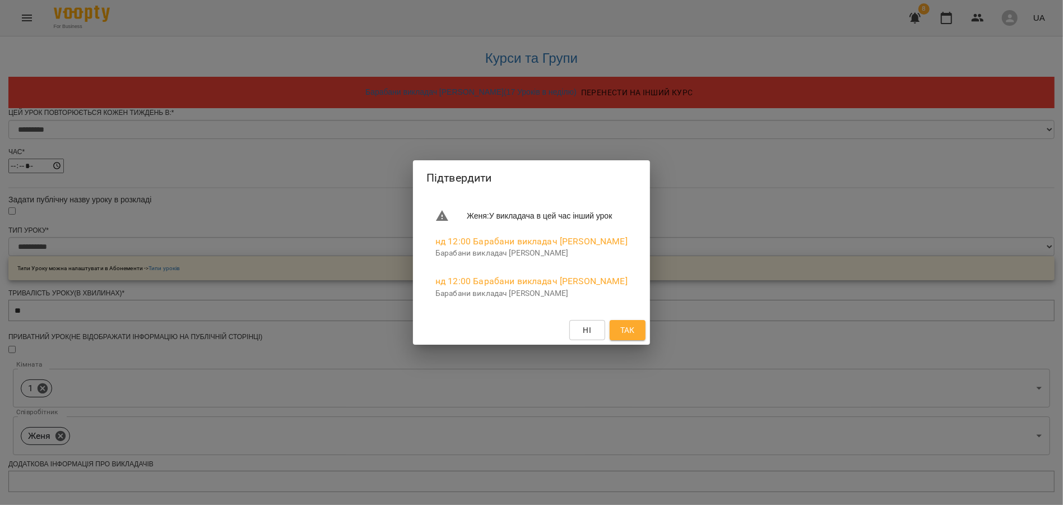
click at [419, 401] on div "Підтвердити [PERSON_NAME] : У викладача в цей час інший урок нд 12:00 Барабани …" at bounding box center [531, 252] width 1063 height 505
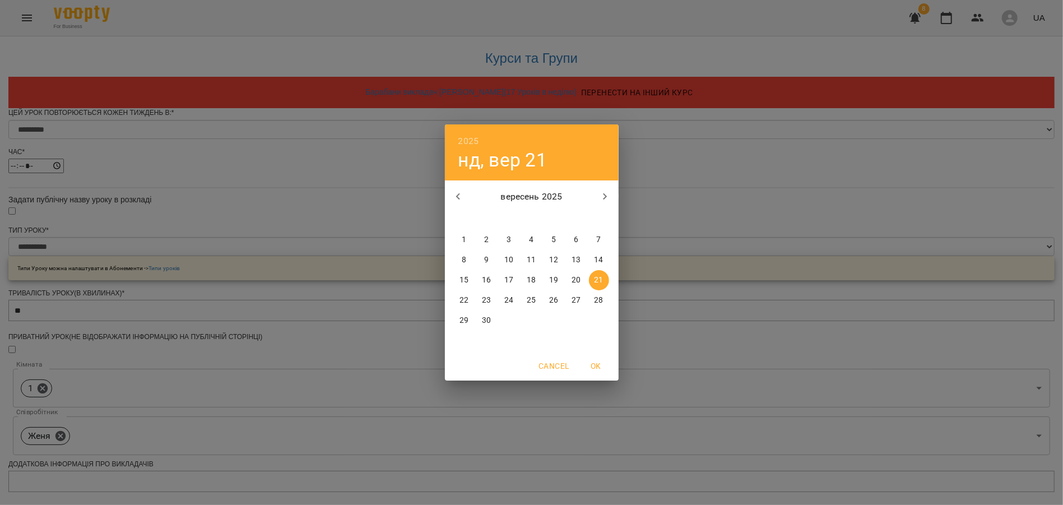
click at [462, 199] on icon "button" at bounding box center [458, 196] width 13 height 13
click at [605, 191] on icon "button" at bounding box center [604, 196] width 13 height 13
click at [464, 279] on p "15" at bounding box center [463, 279] width 9 height 11
type input "**********"
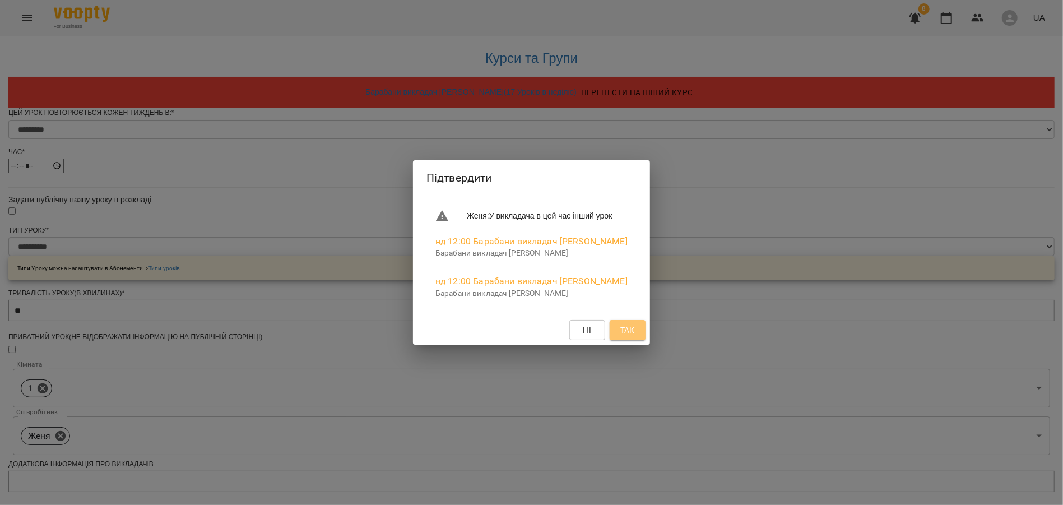
click at [643, 334] on button "Так" at bounding box center [627, 330] width 36 height 20
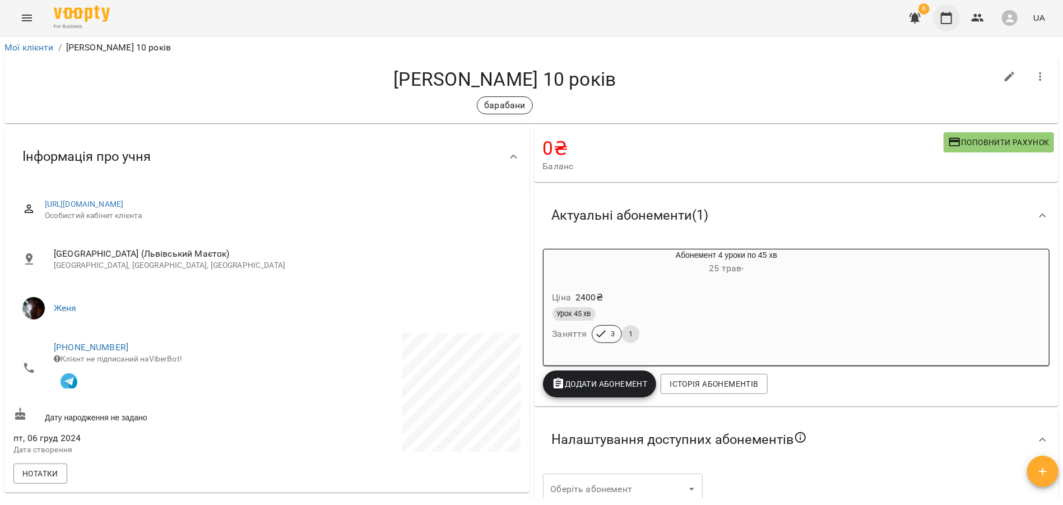
click at [950, 8] on button "button" at bounding box center [946, 17] width 27 height 27
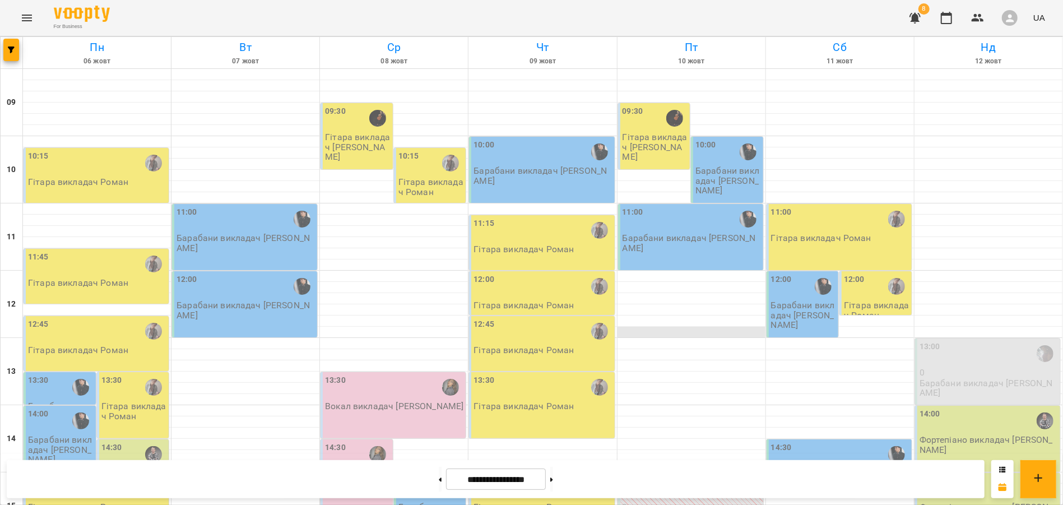
scroll to position [182, 0]
click at [994, 338] on div "13:00 0 Барабани викладач [PERSON_NAME]" at bounding box center [987, 371] width 145 height 66
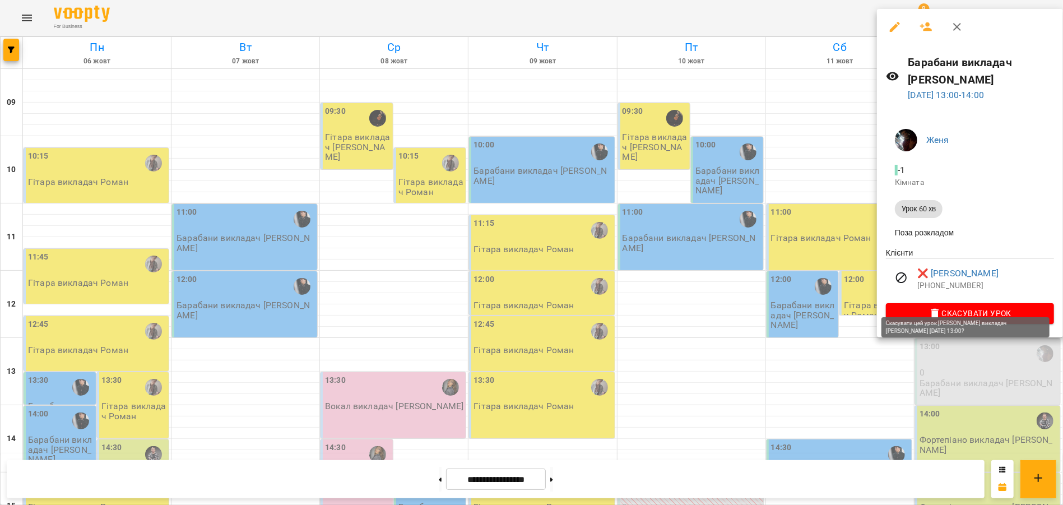
click at [946, 306] on span "Скасувати Урок" at bounding box center [970, 312] width 150 height 13
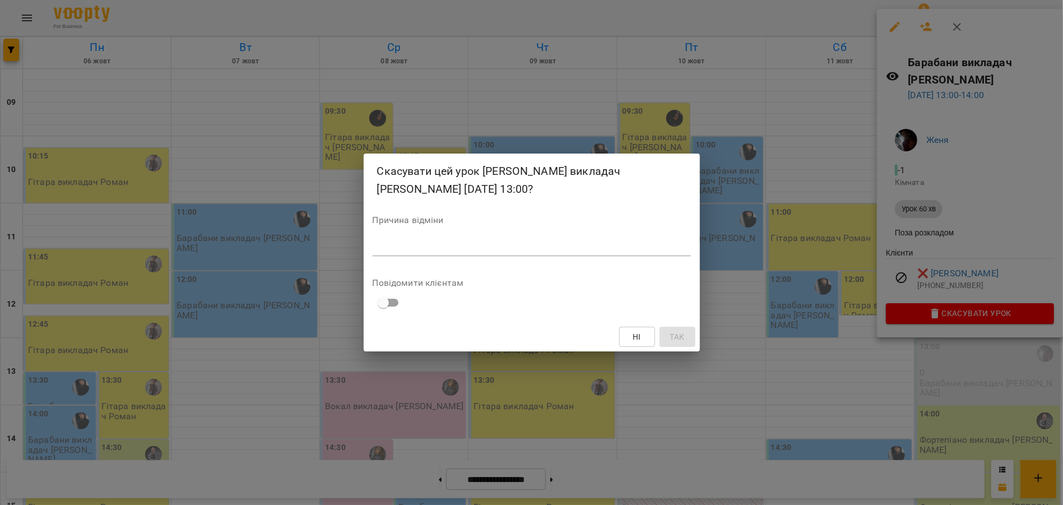
click at [494, 248] on textarea at bounding box center [532, 246] width 318 height 11
type textarea "*"
click at [666, 343] on button "Так" at bounding box center [677, 337] width 36 height 20
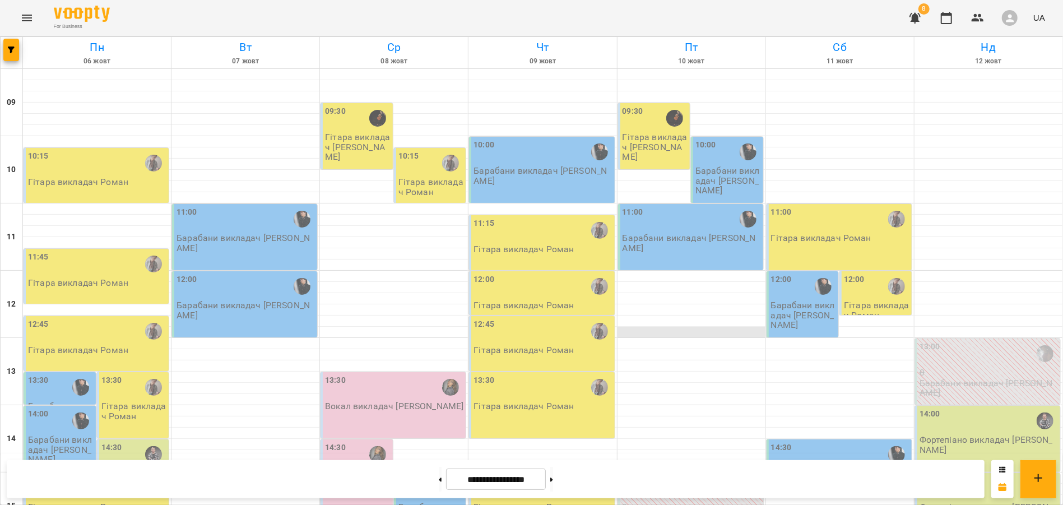
scroll to position [0, 0]
click at [553, 470] on button at bounding box center [551, 479] width 3 height 25
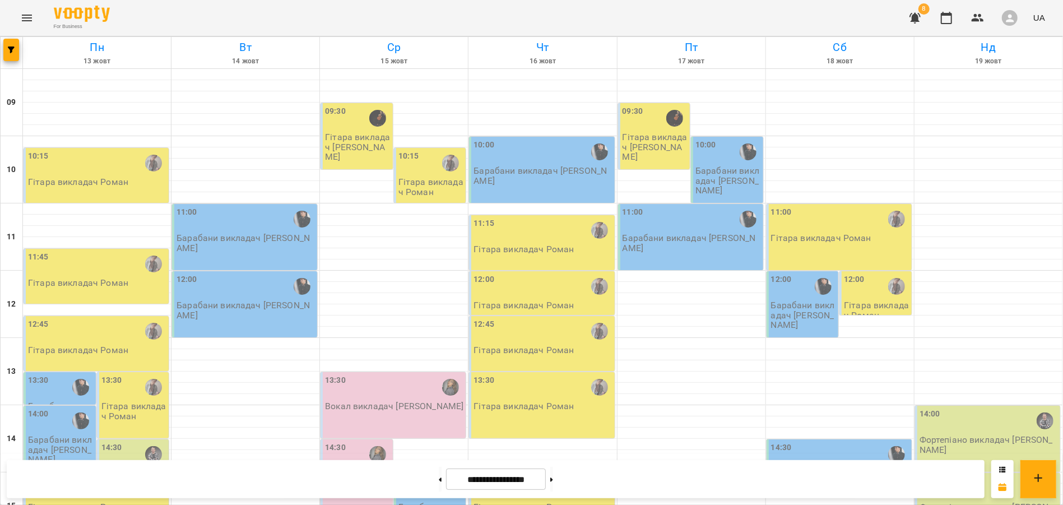
scroll to position [466, 0]
click at [553, 471] on button at bounding box center [551, 479] width 3 height 25
click at [553, 482] on button at bounding box center [551, 479] width 3 height 25
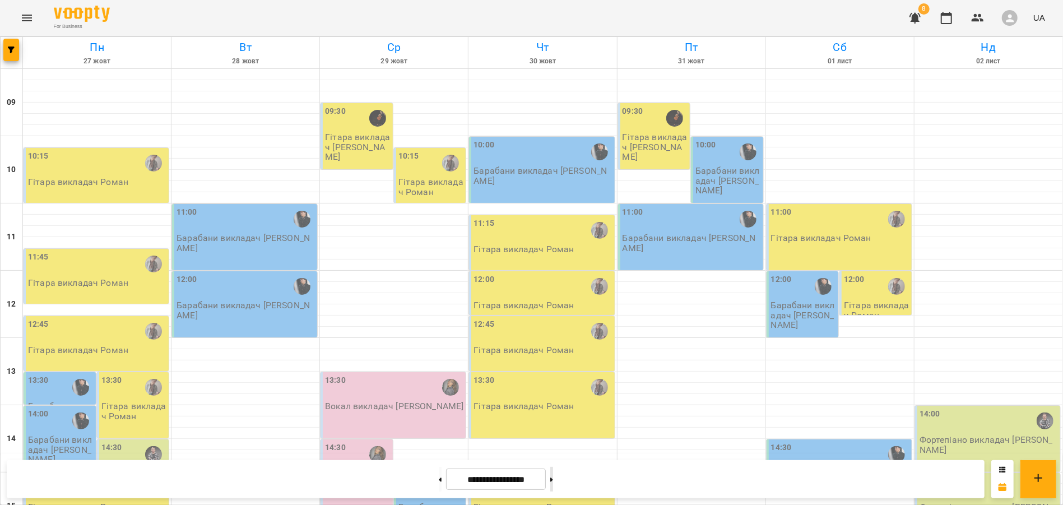
click at [553, 479] on icon at bounding box center [551, 479] width 3 height 4
click at [553, 487] on button at bounding box center [551, 479] width 3 height 25
click at [553, 485] on button at bounding box center [551, 479] width 3 height 25
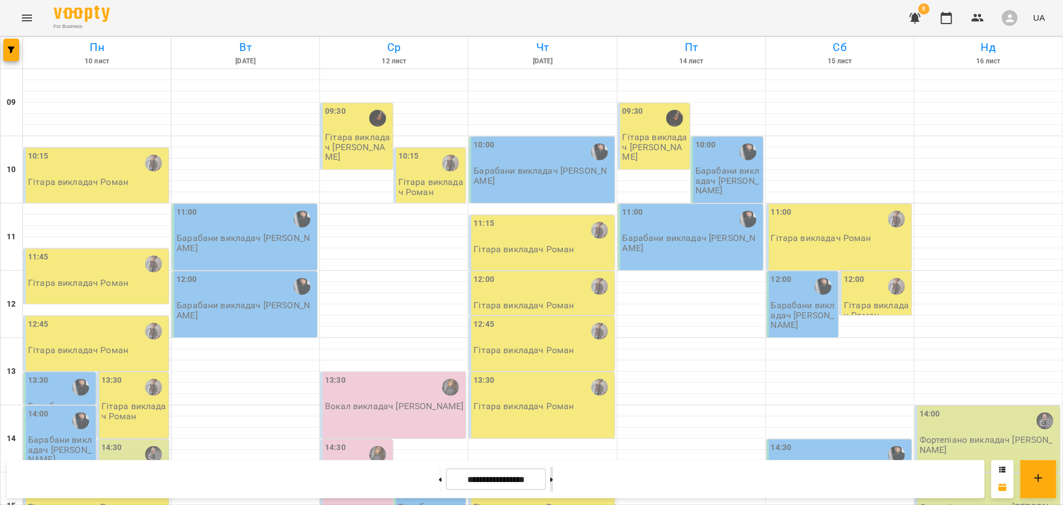
type input "**********"
